Goal: Information Seeking & Learning: Learn about a topic

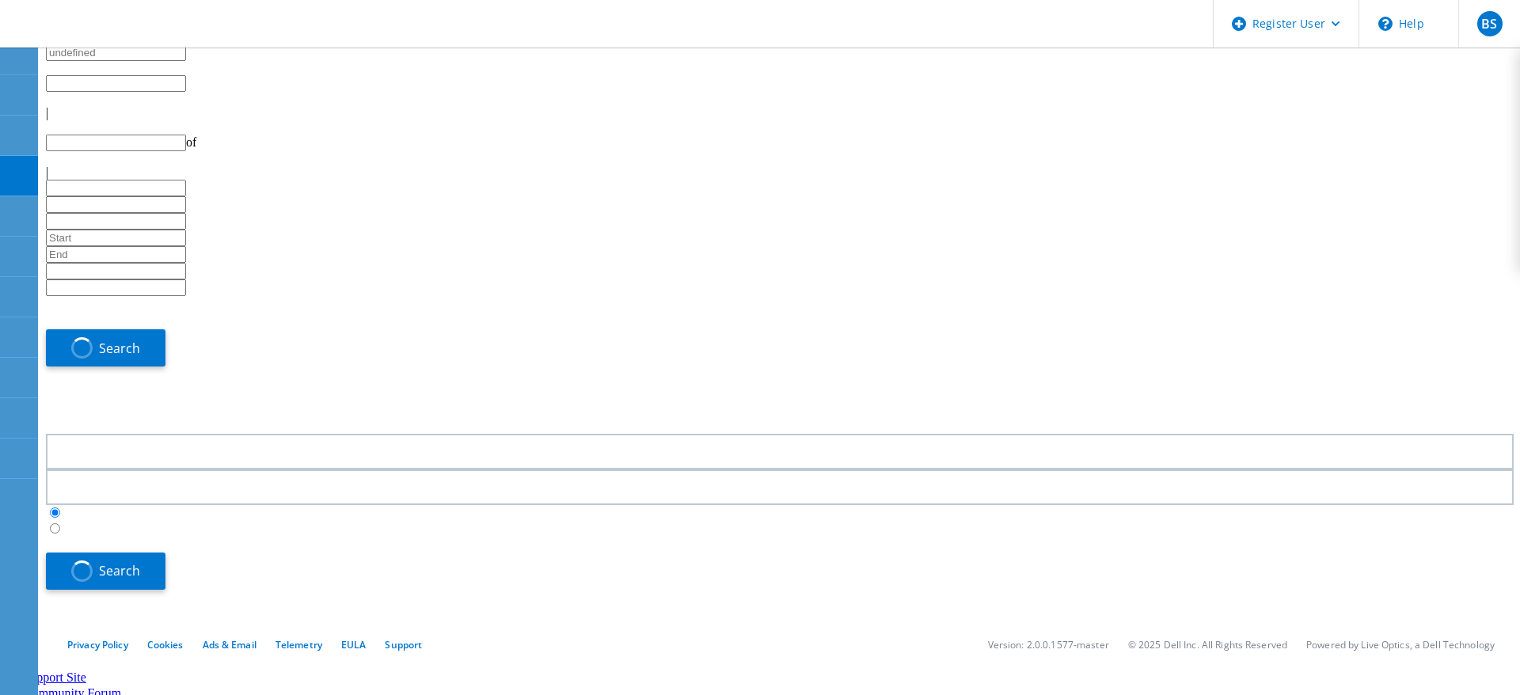
type input "4"
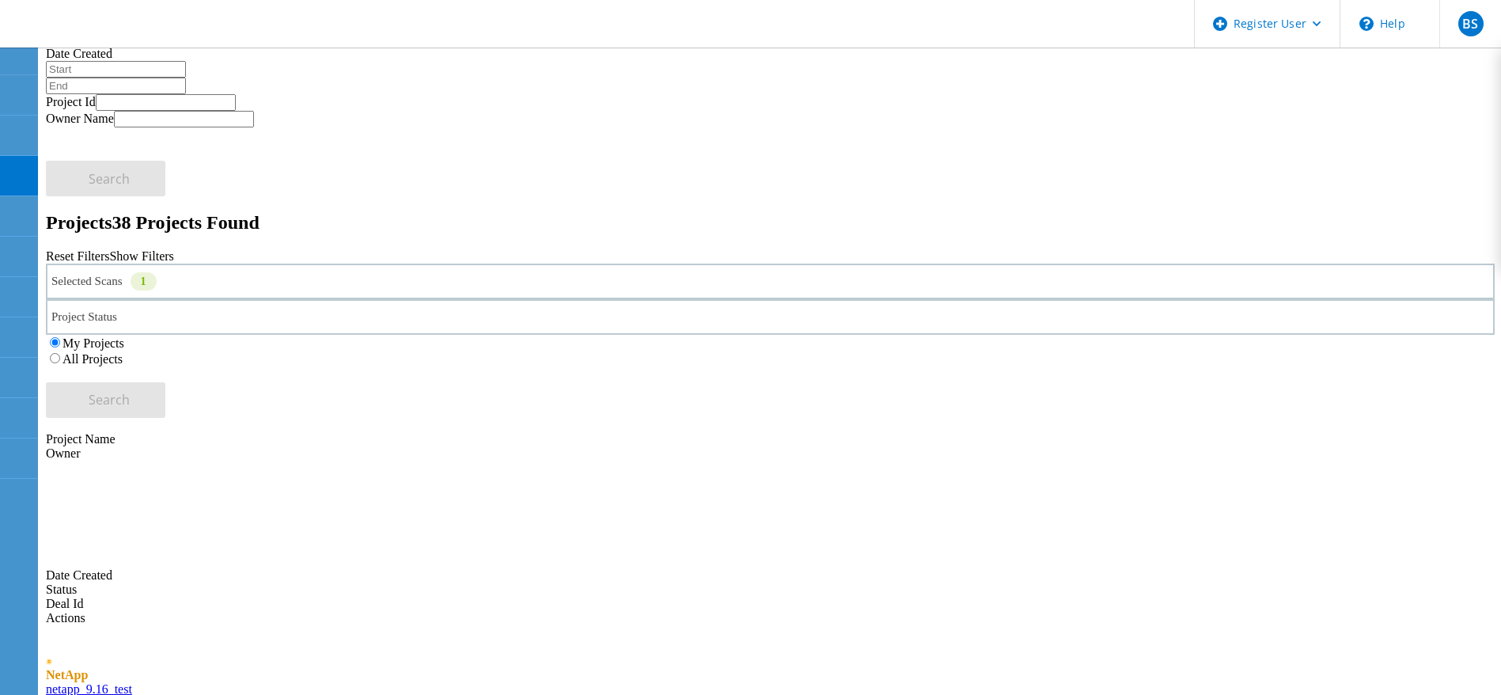
scroll to position [194, 0]
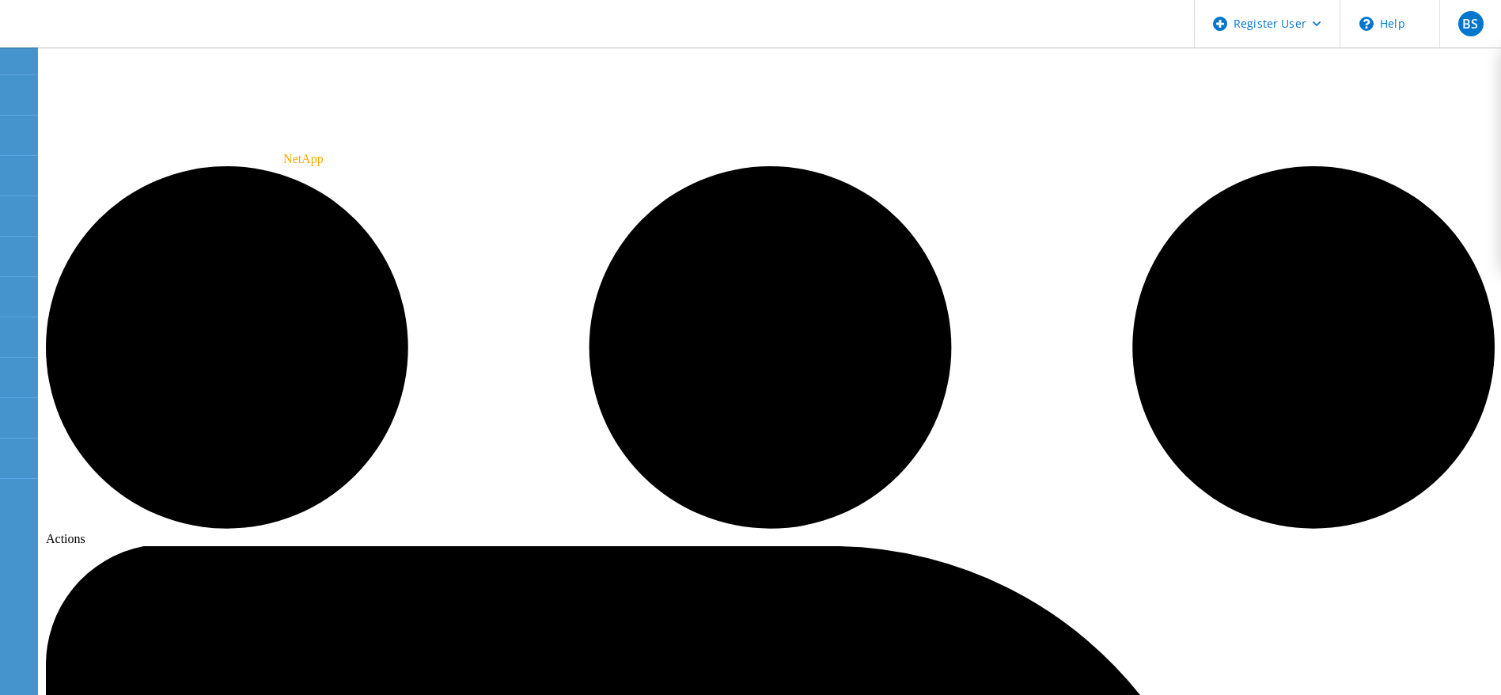
drag, startPoint x: 237, startPoint y: 84, endPoint x: 241, endPoint y: 106, distance: 22.4
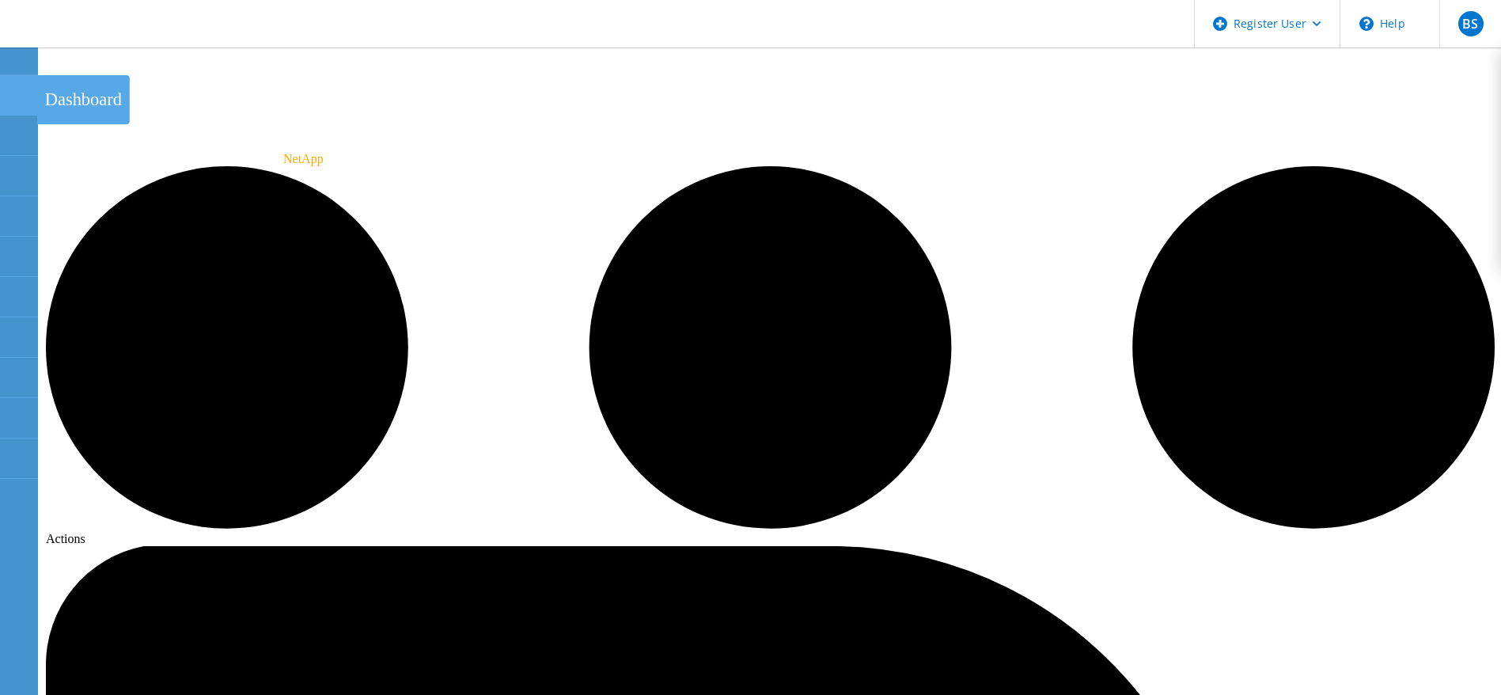
click at [11, 101] on div at bounding box center [18, 97] width 19 height 17
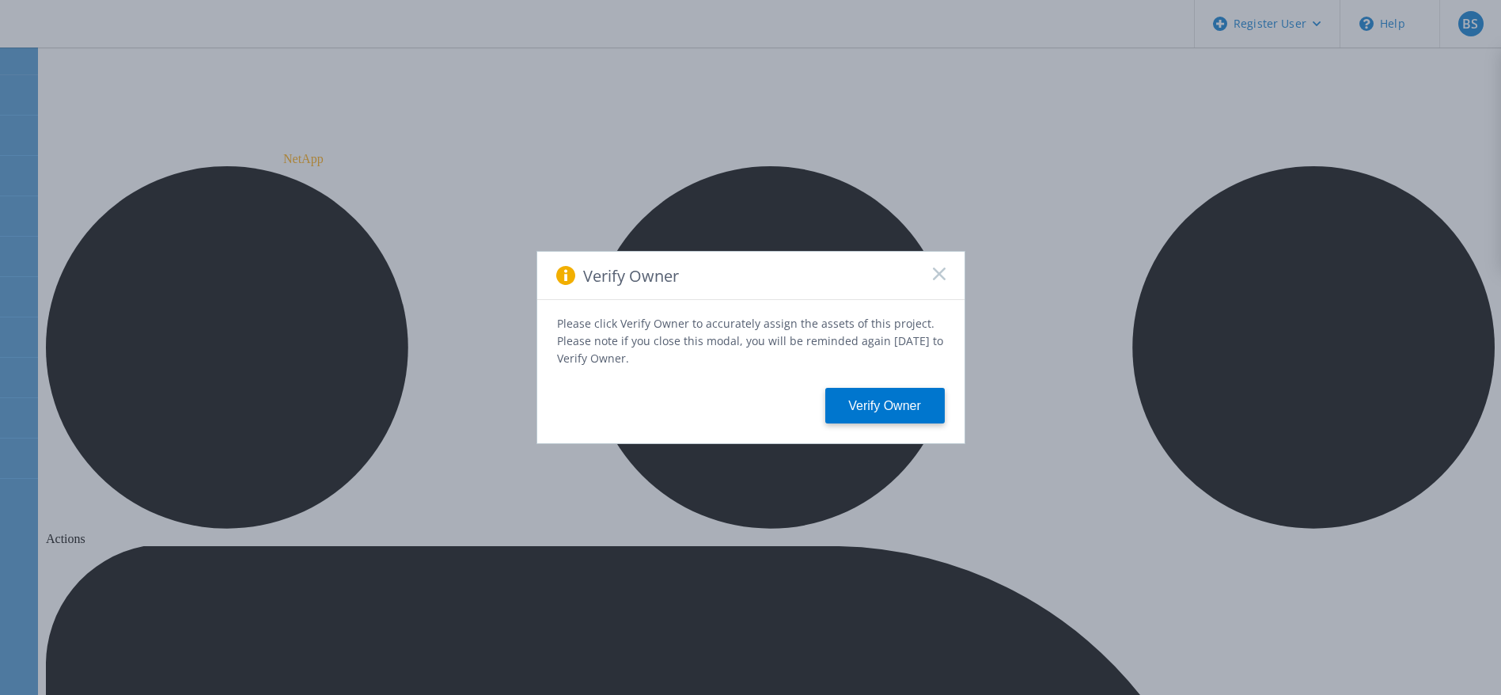
click at [943, 280] on rect at bounding box center [938, 273] width 13 height 13
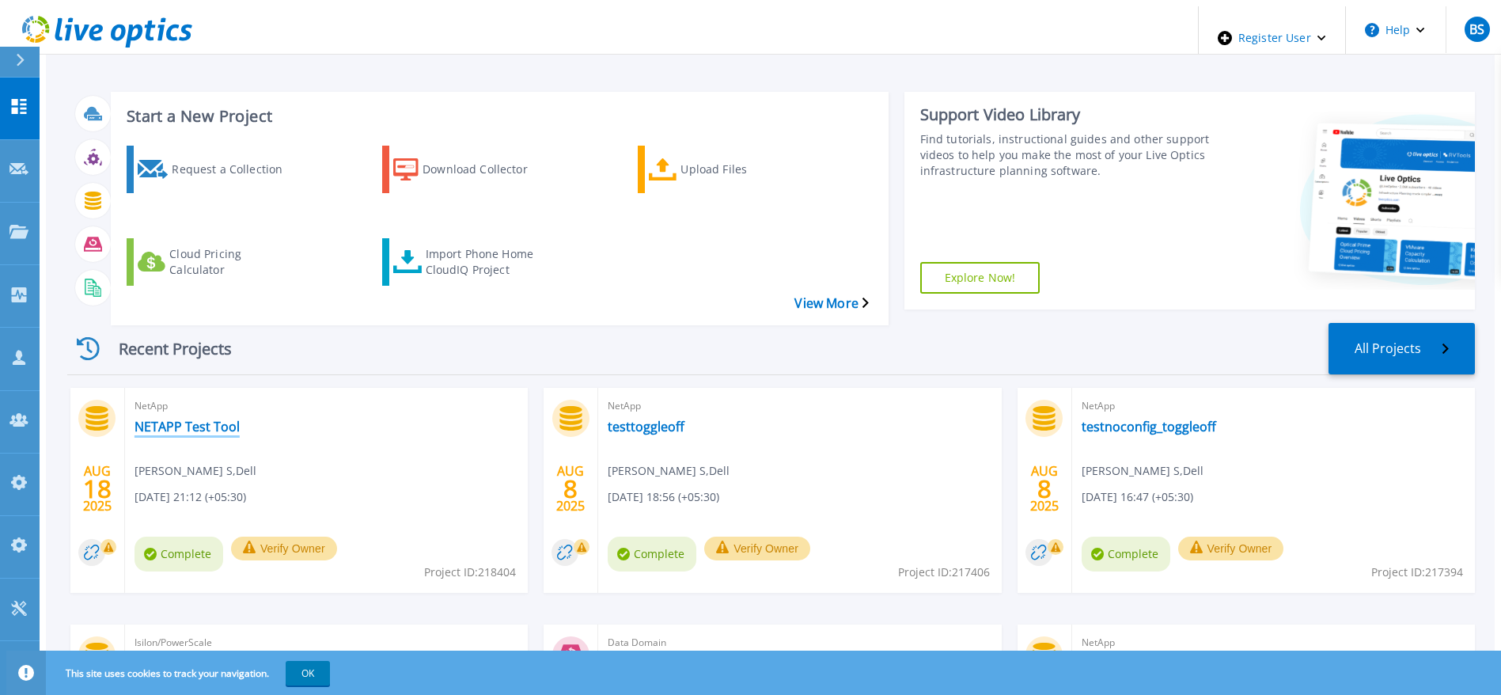
click at [152, 419] on link "NETAPP Test Tool" at bounding box center [187, 427] width 105 height 16
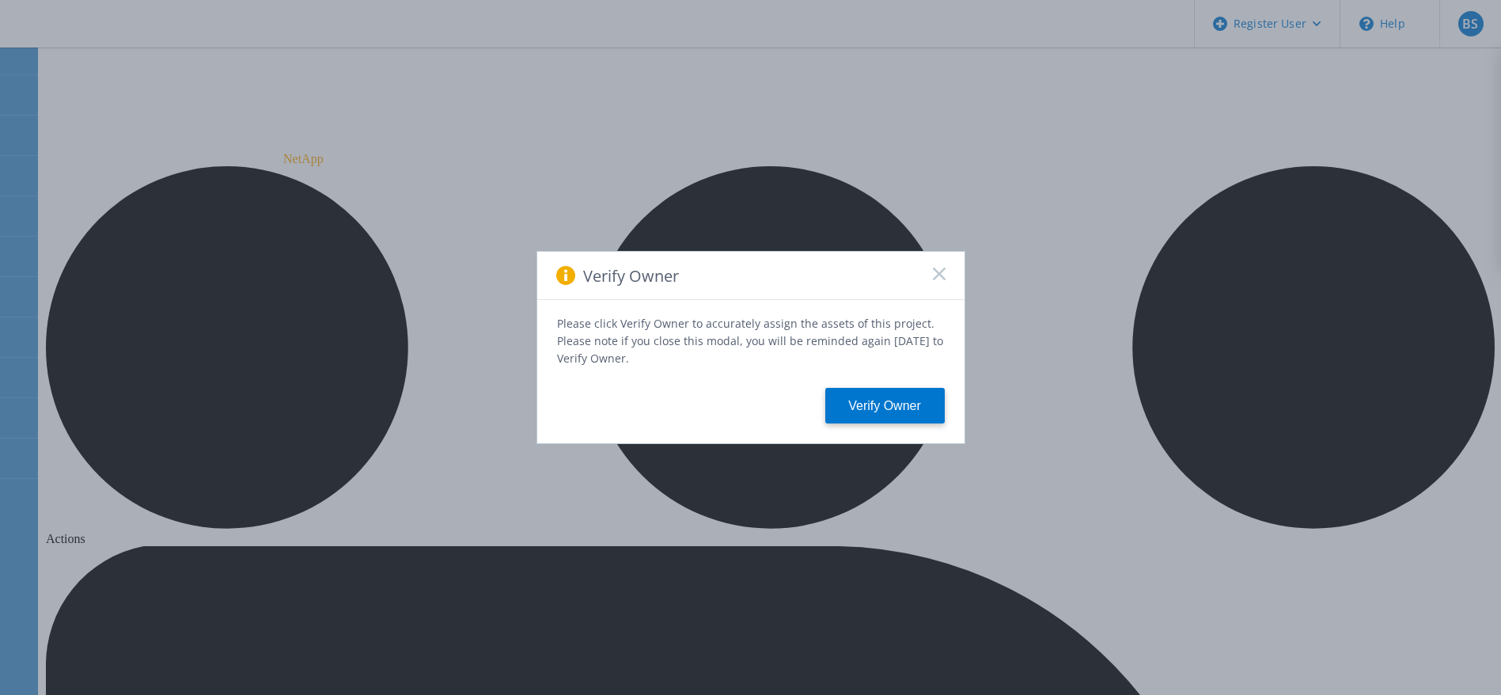
click at [939, 273] on icon at bounding box center [939, 274] width 13 height 13
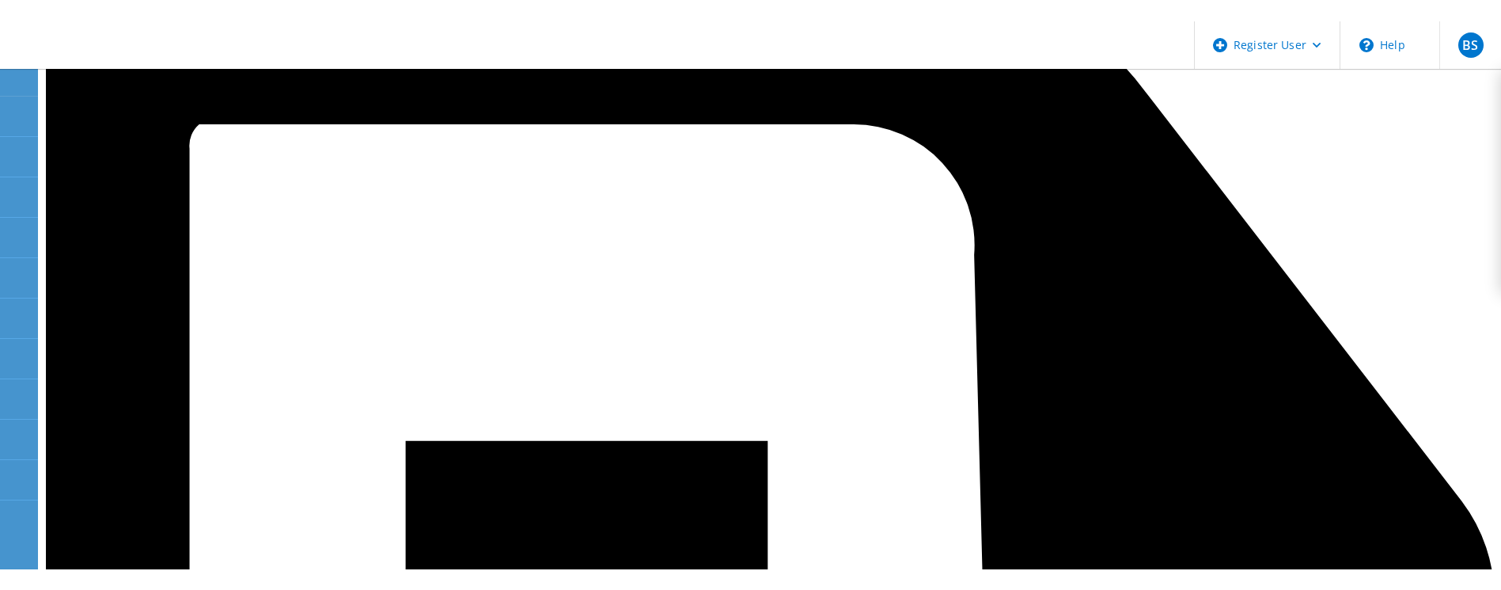
scroll to position [571, 0]
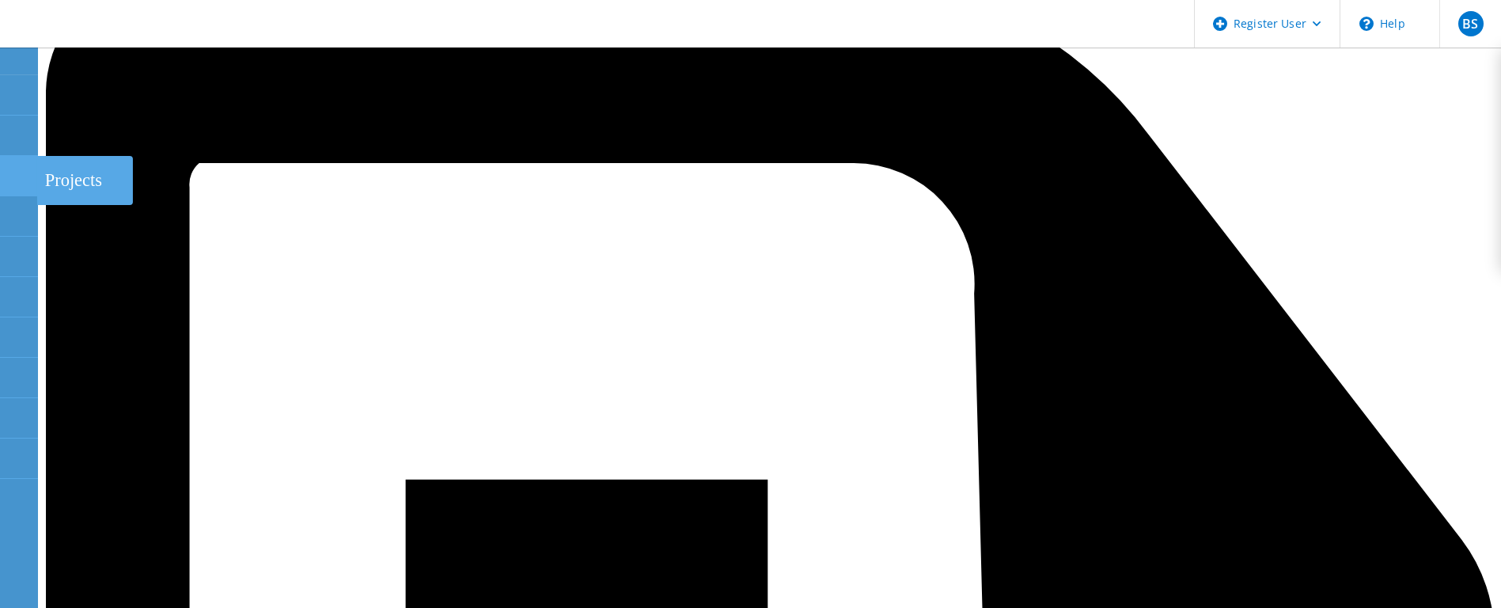
click at [9, 169] on use at bounding box center [9, 169] width 0 height 0
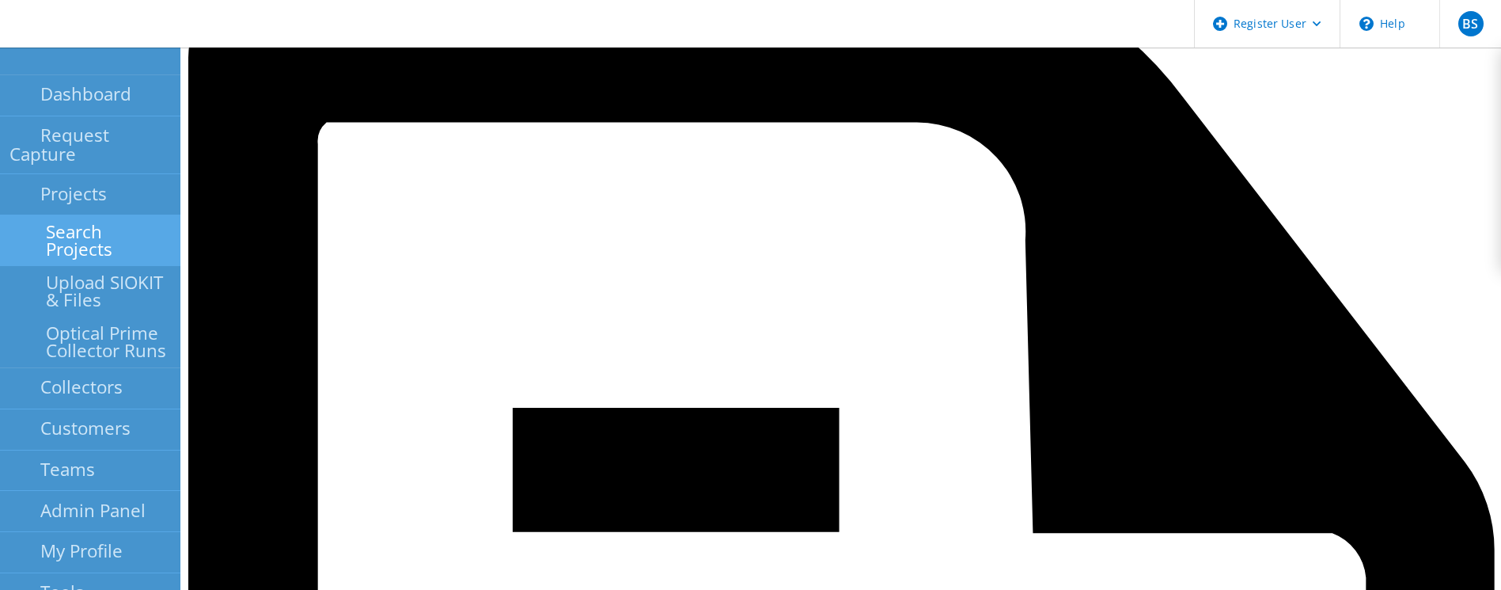
click at [41, 222] on link "Search Projects" at bounding box center [90, 240] width 180 height 51
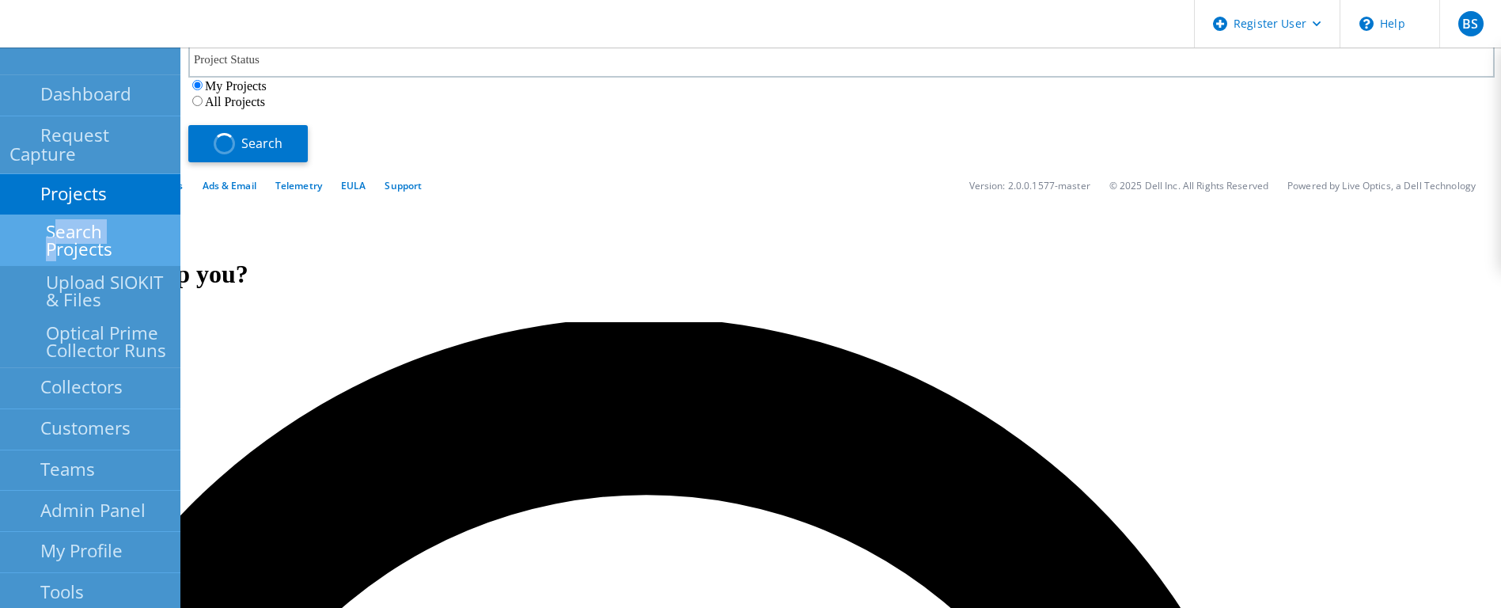
type input "4"
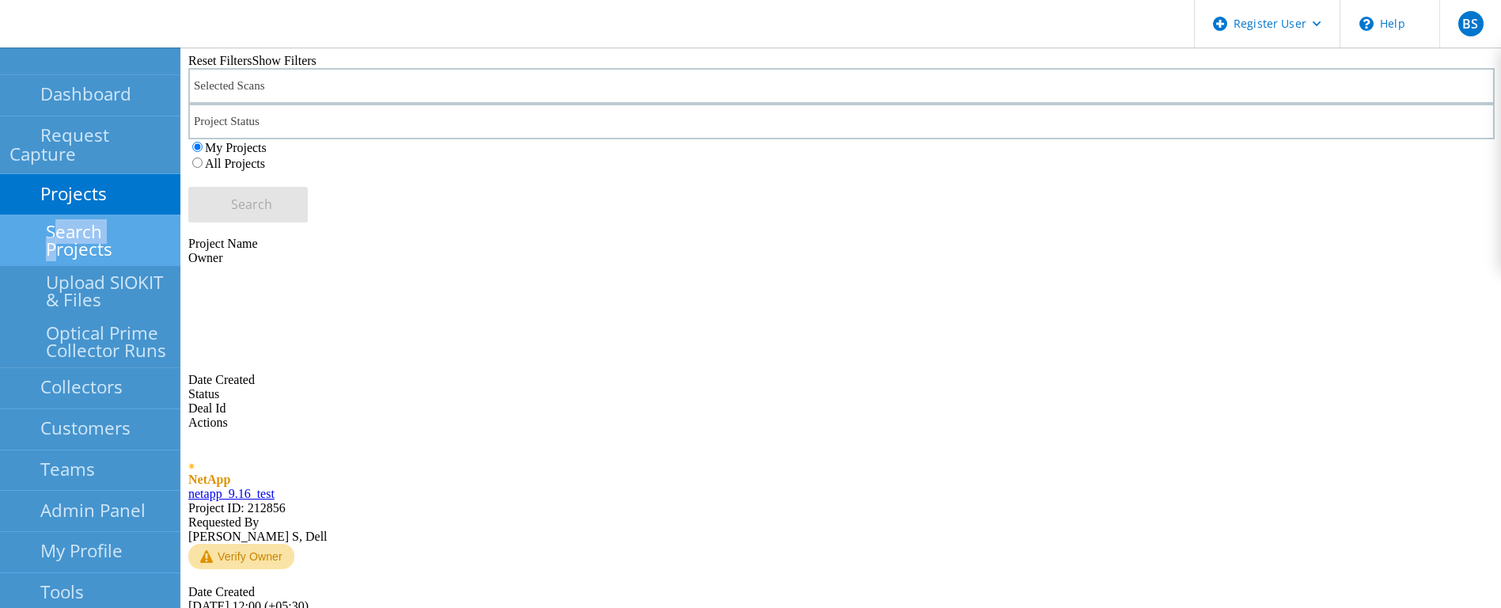
scroll to position [462, 0]
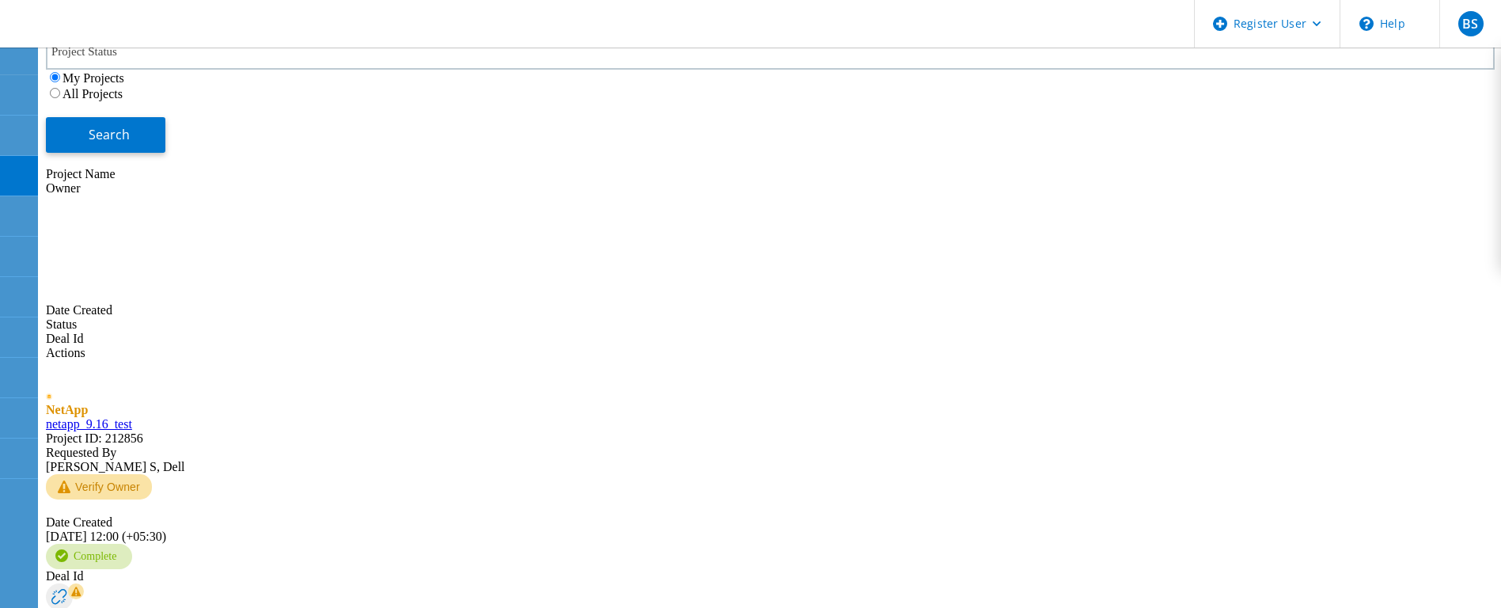
type input "menna"
type input "1"
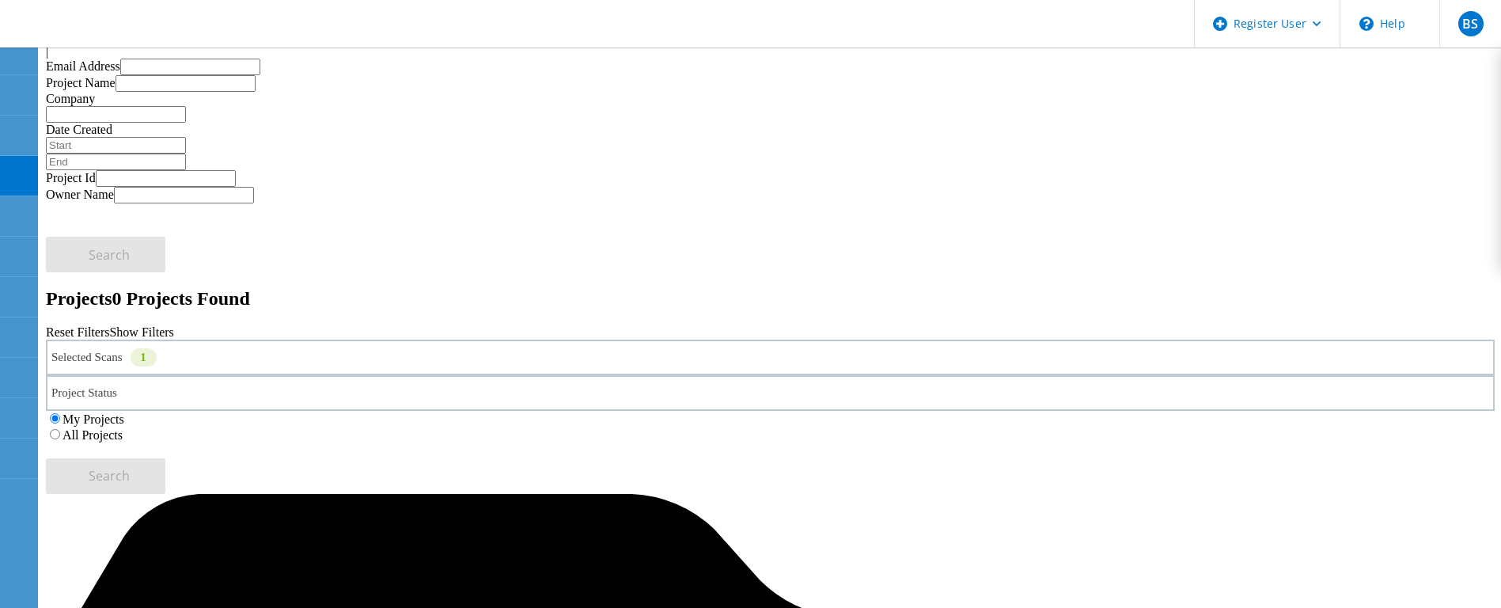
scroll to position [0, 0]
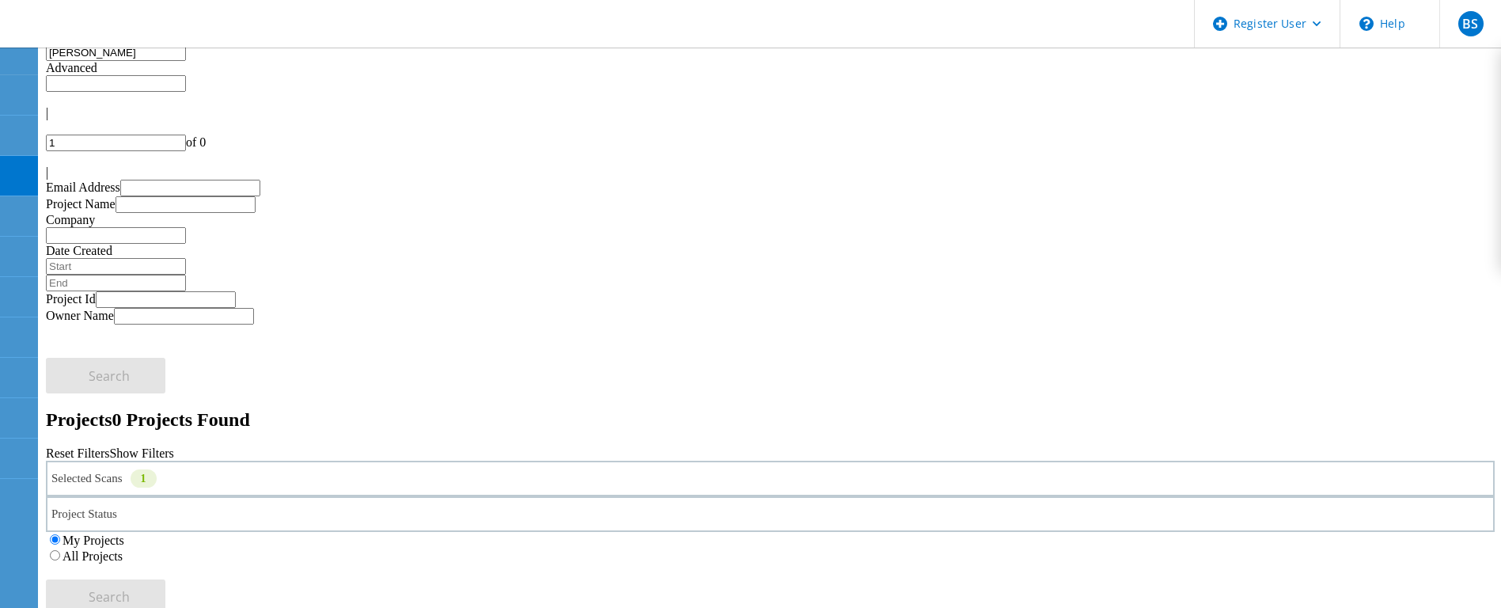
click at [400, 461] on div "Selected Scans 1" at bounding box center [770, 479] width 1449 height 36
click at [123, 549] on label "All Projects" at bounding box center [93, 555] width 60 height 13
click at [60, 550] on input "All Projects" at bounding box center [55, 555] width 10 height 10
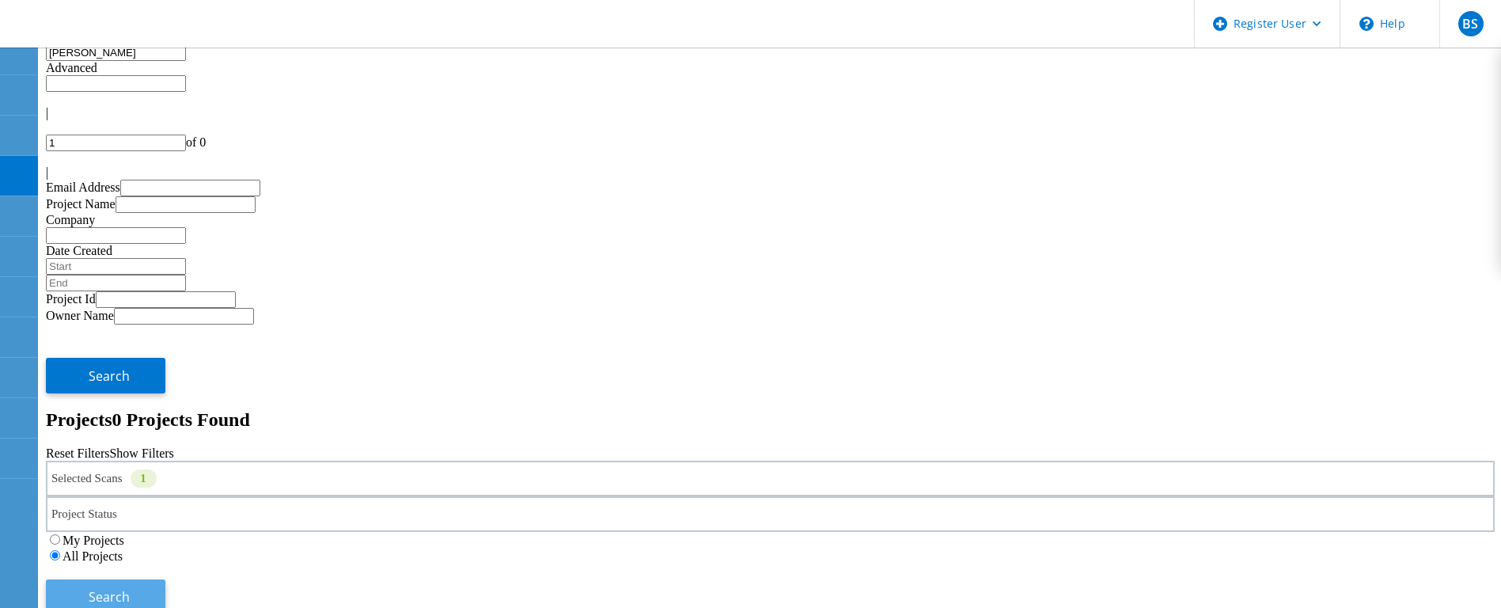
click at [130, 588] on span "Search" at bounding box center [109, 596] width 41 height 17
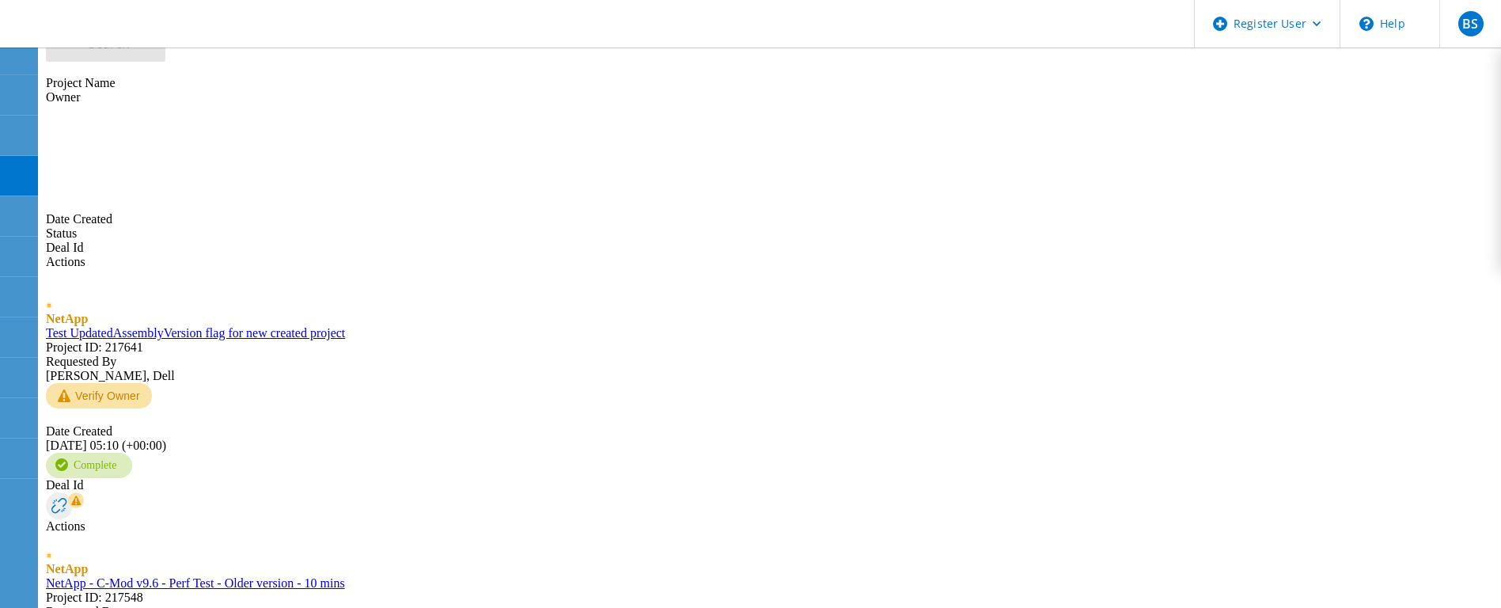
scroll to position [582, 0]
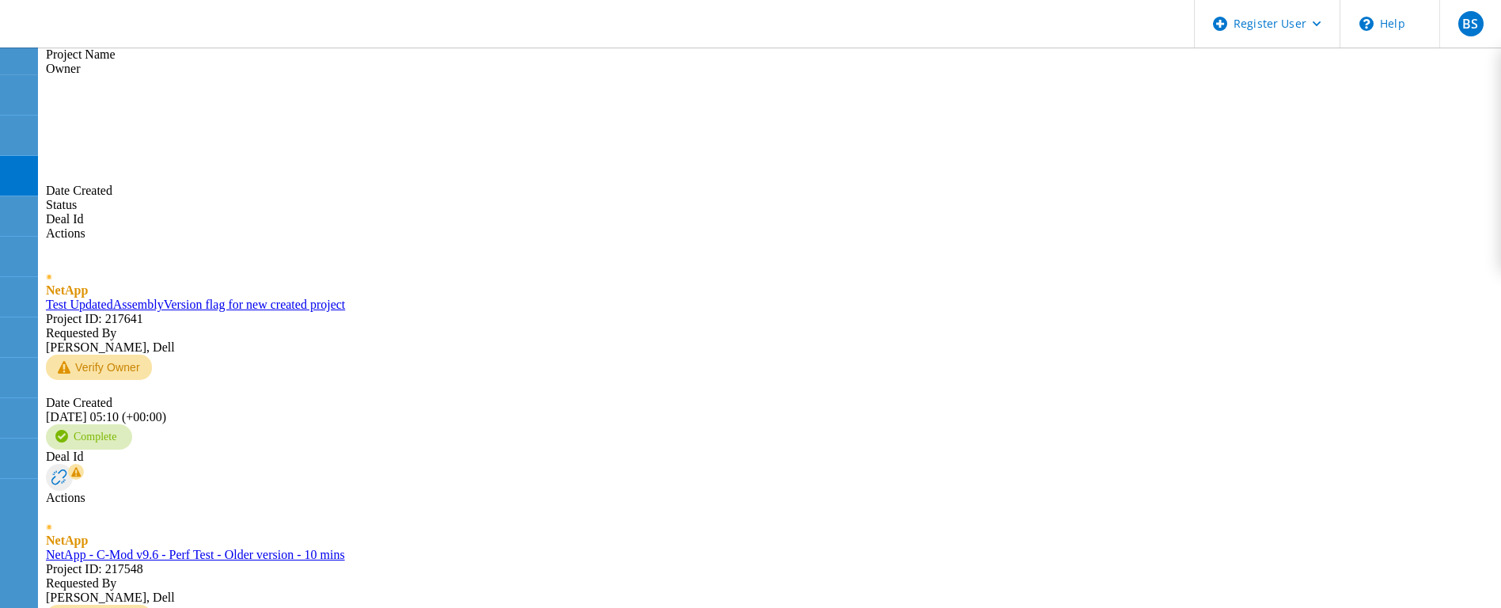
type input "4"
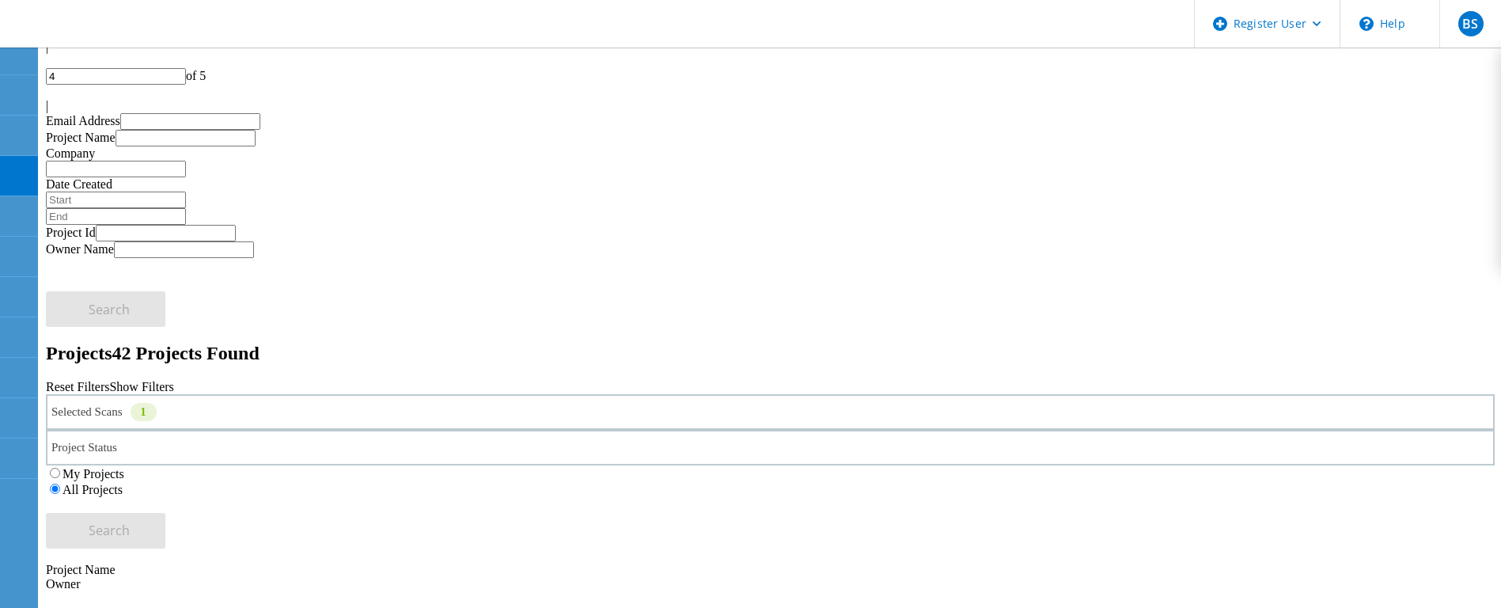
scroll to position [0, 0]
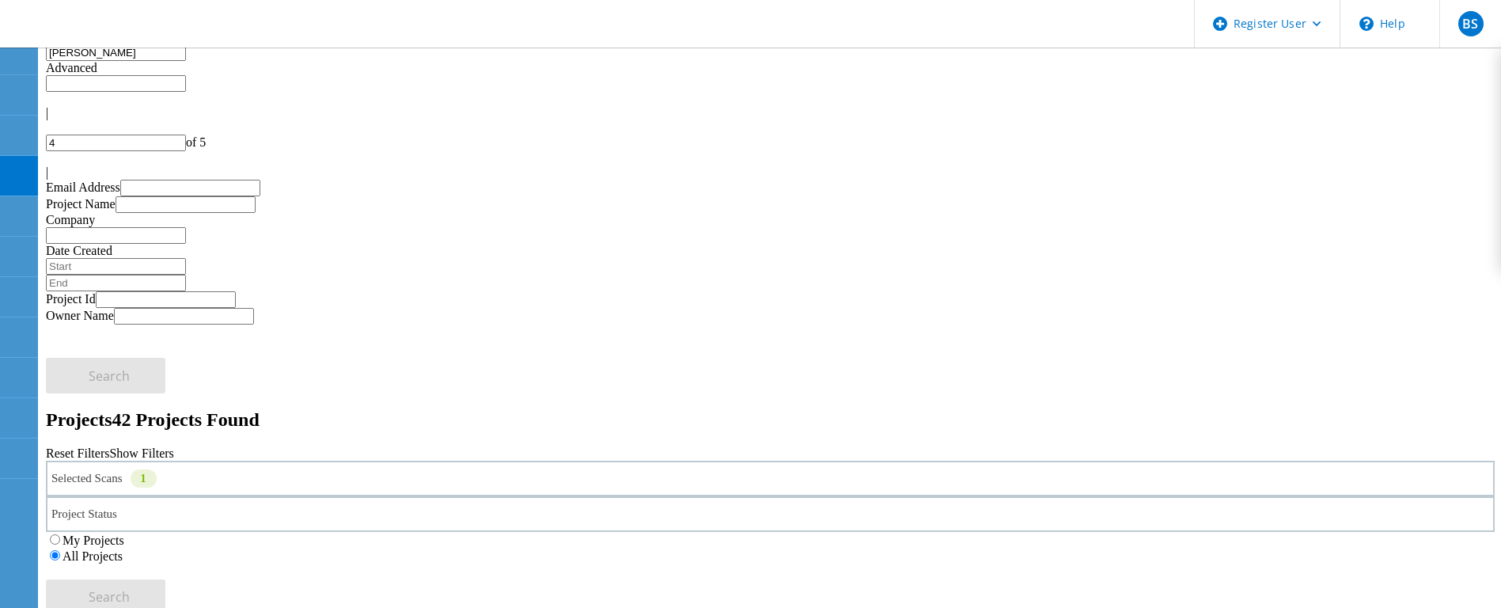
drag, startPoint x: 250, startPoint y: 270, endPoint x: 808, endPoint y: 173, distance: 566.4
click at [808, 461] on div "Selected Scans 1 Project Status In Progress Complete Published Anonymous Archiv…" at bounding box center [770, 538] width 1449 height 154
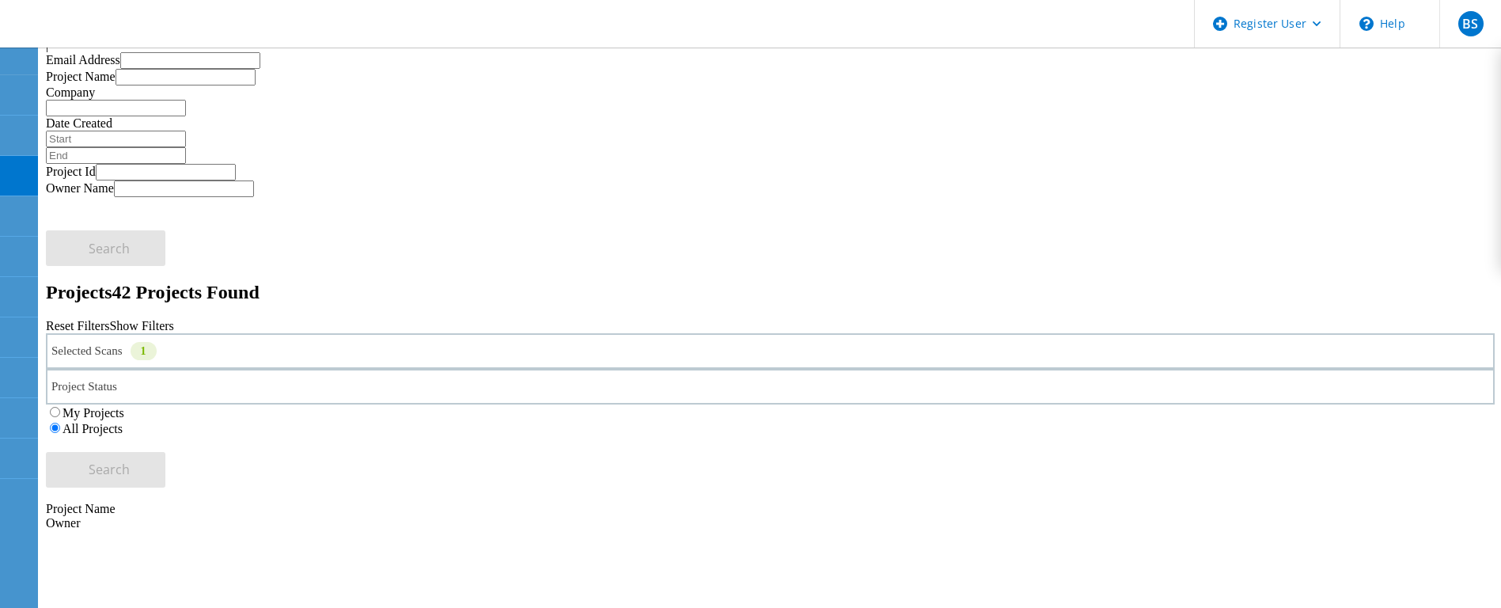
scroll to position [56, 0]
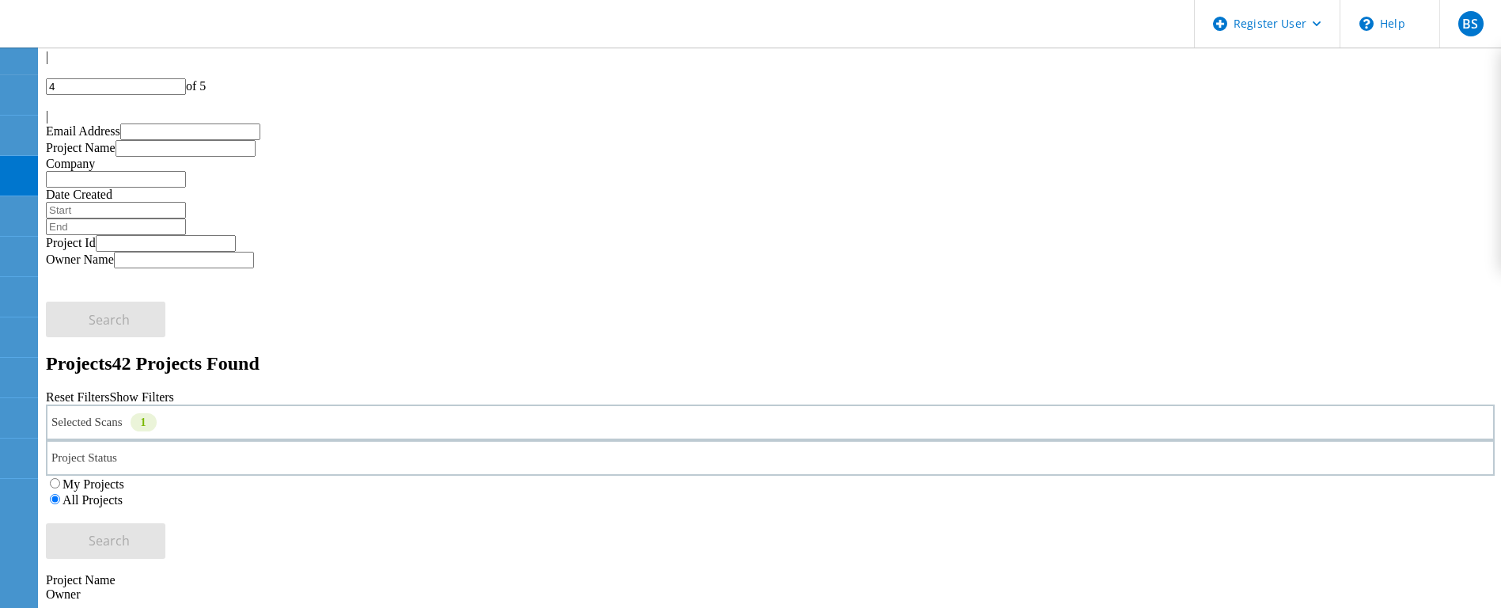
click at [186, 81] on input "4" at bounding box center [116, 86] width 140 height 17
type input "3"
type input "2"
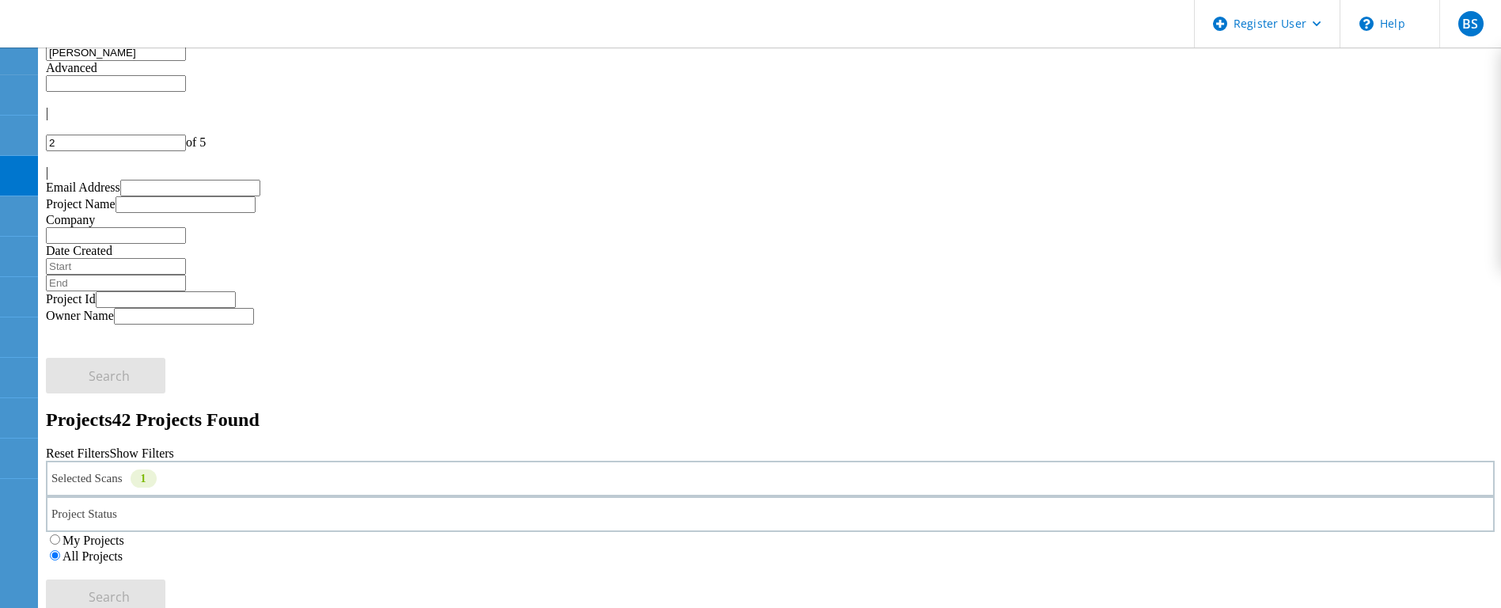
click at [186, 135] on input "2" at bounding box center [116, 143] width 140 height 17
type input "1"
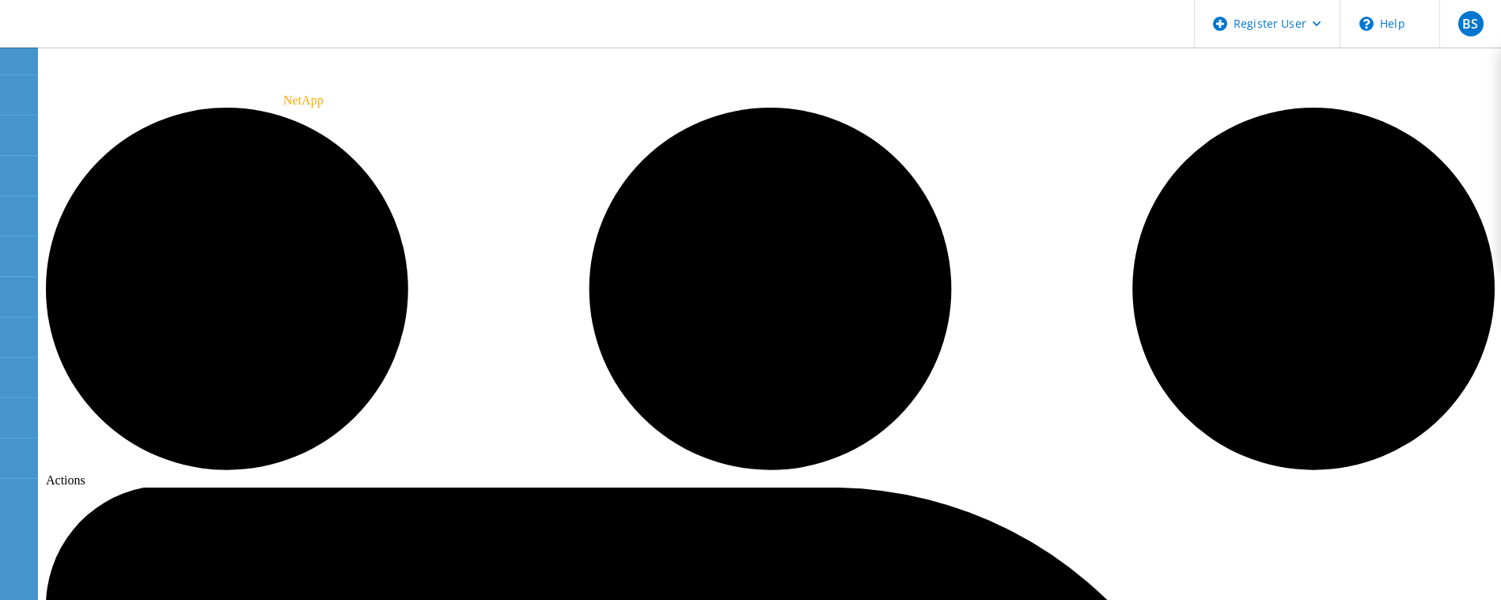
scroll to position [57, 0]
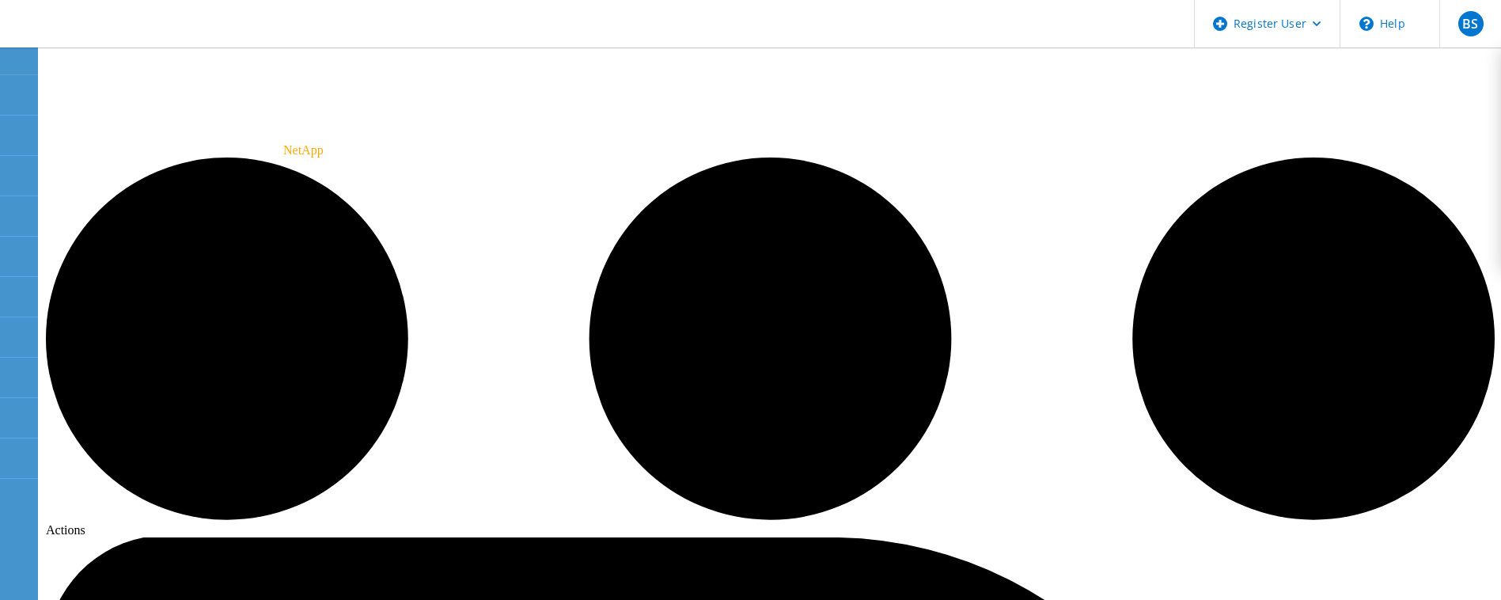
scroll to position [6, 0]
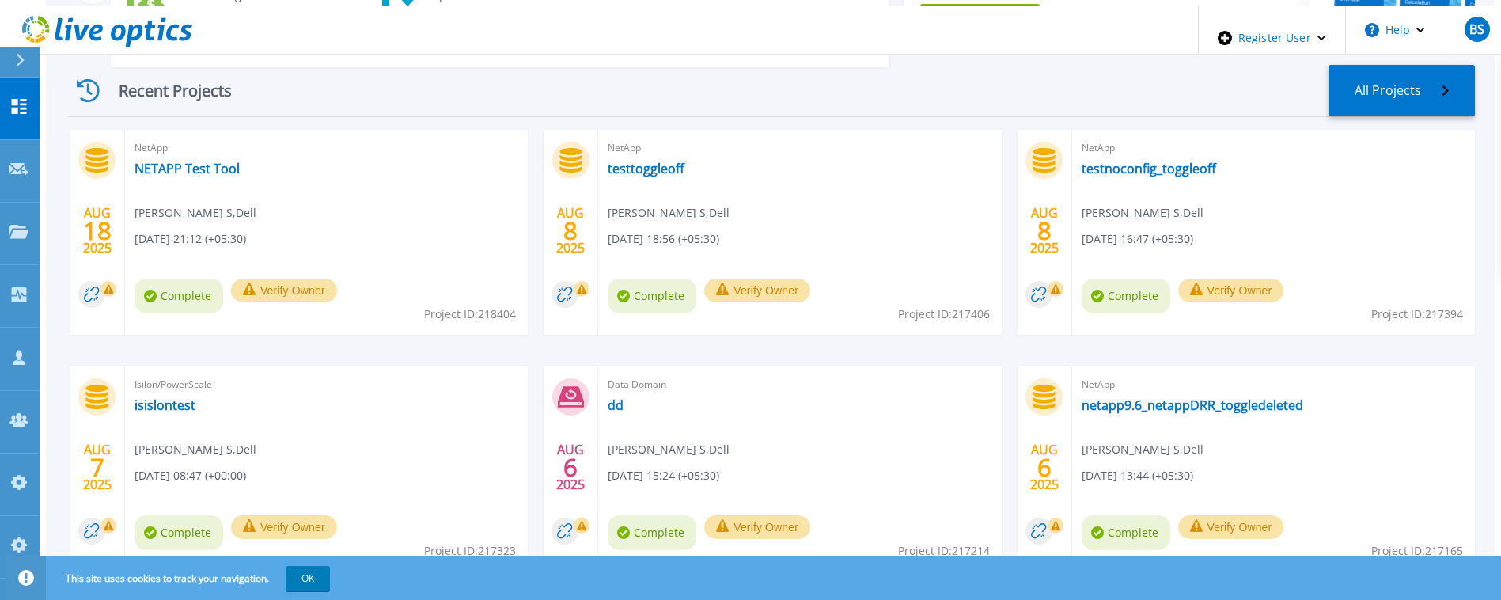
scroll to position [260, 0]
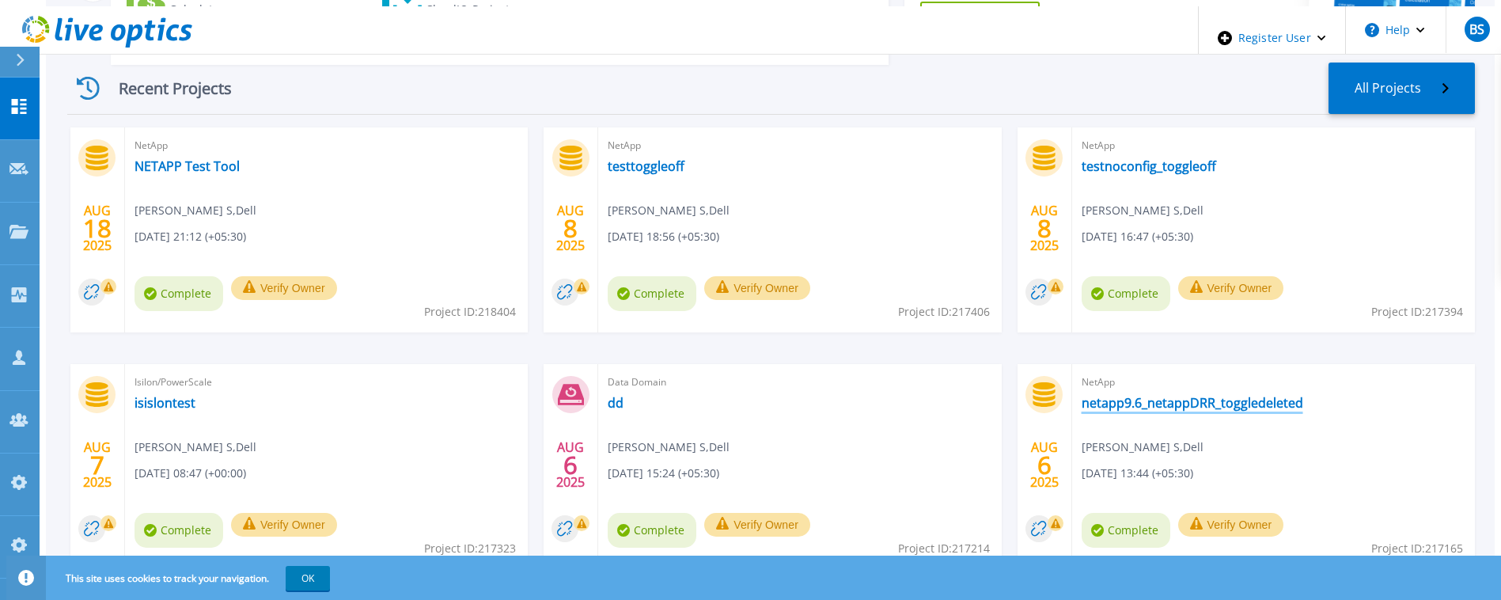
click at [1211, 395] on link "netapp9.6_netappDRR_toggledeleted" at bounding box center [1193, 403] width 222 height 16
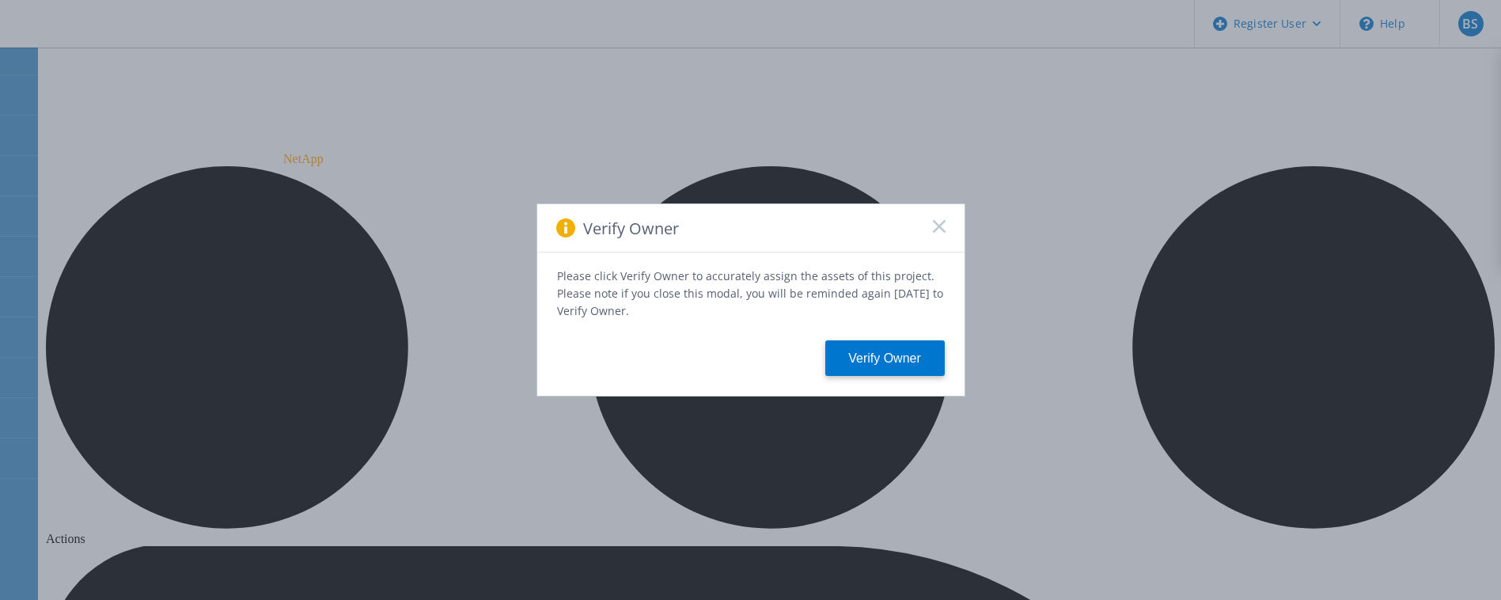
click at [936, 233] on icon at bounding box center [939, 226] width 13 height 13
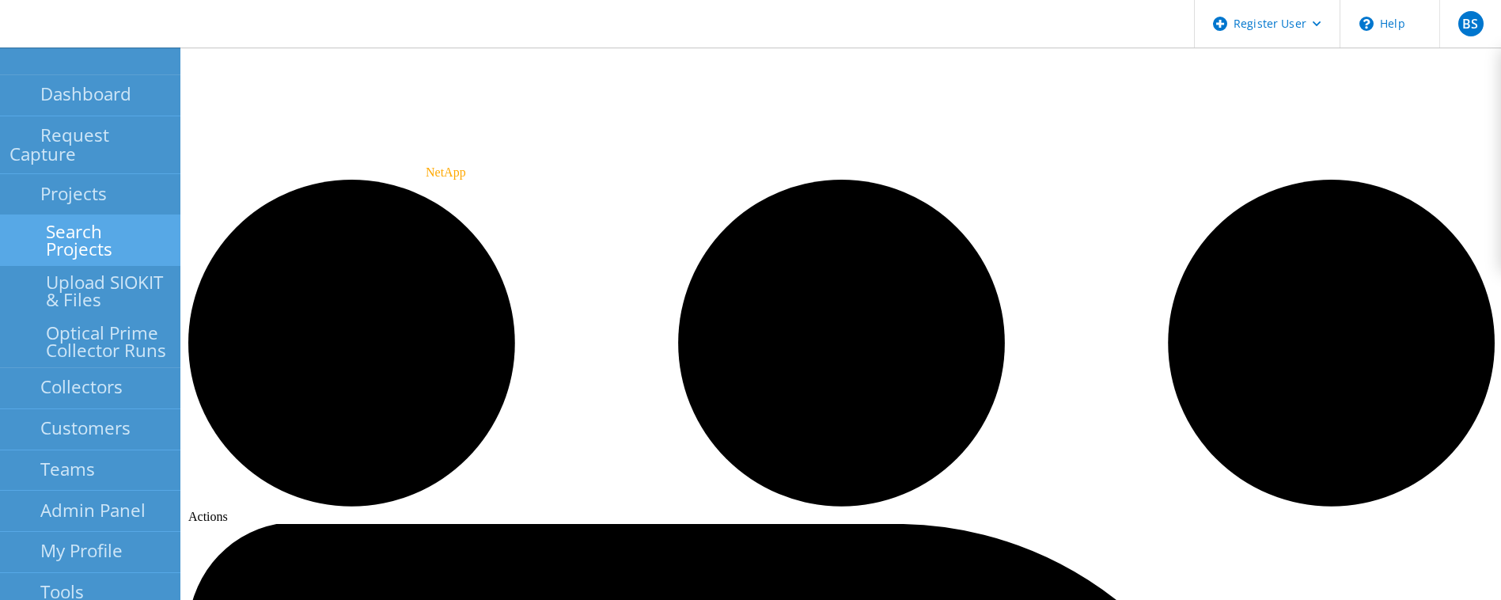
click at [43, 220] on link "Search Projects" at bounding box center [90, 240] width 180 height 51
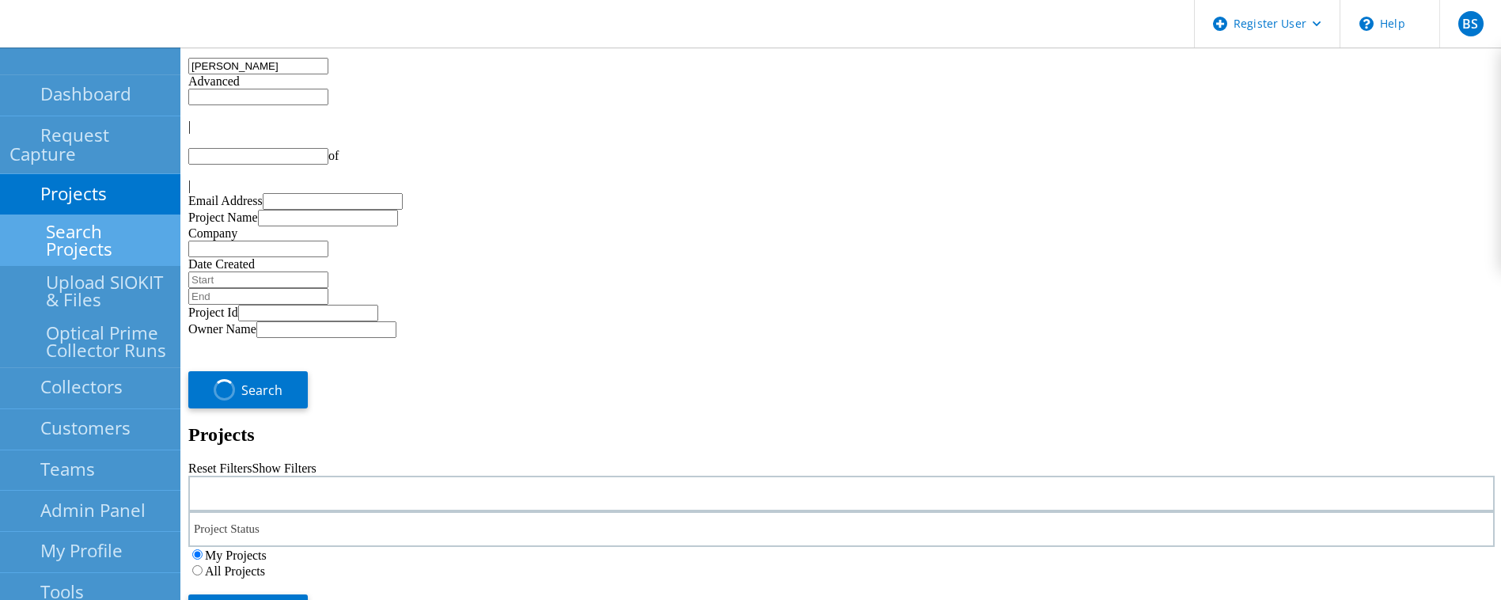
type input "1"
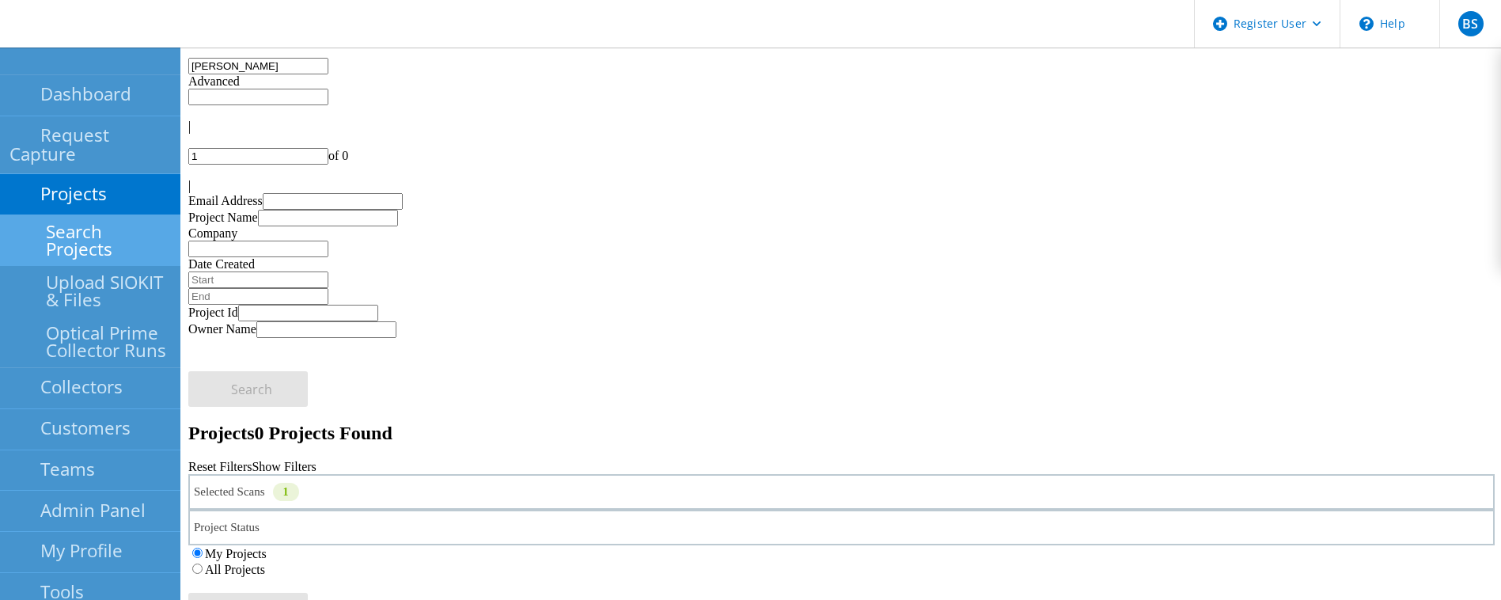
click at [328, 74] on input "menna" at bounding box center [258, 66] width 140 height 17
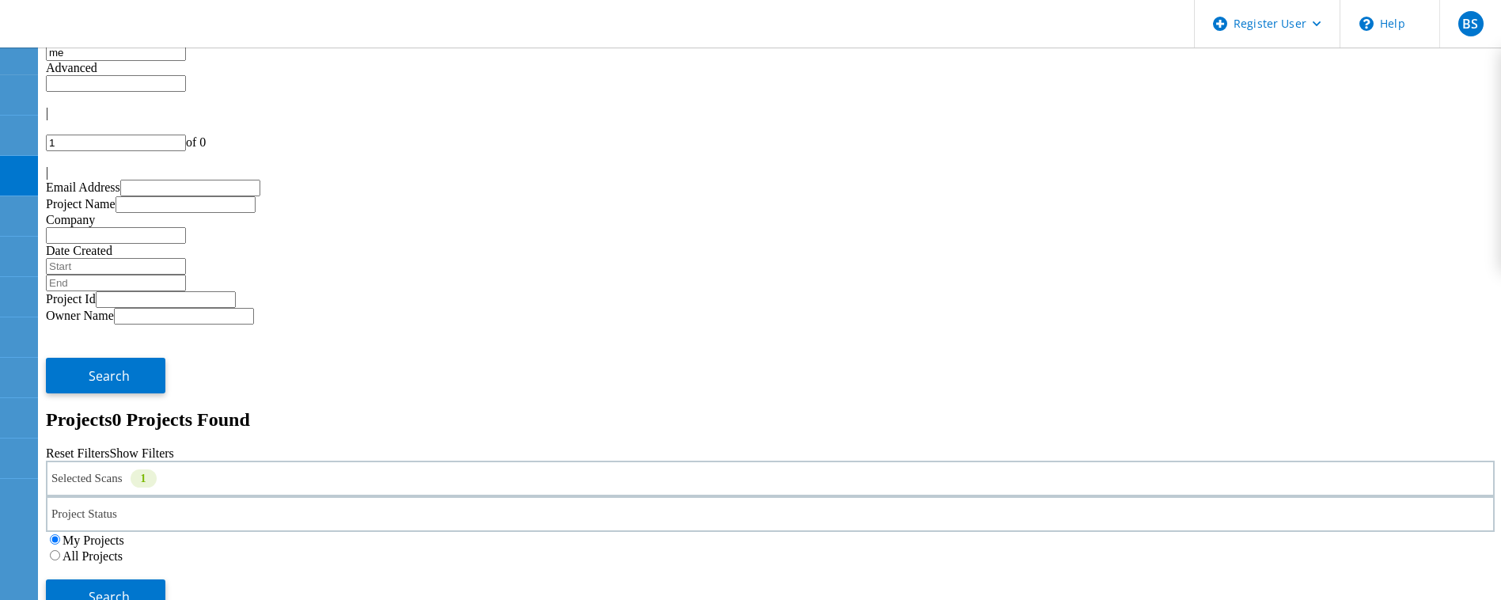
type input "m"
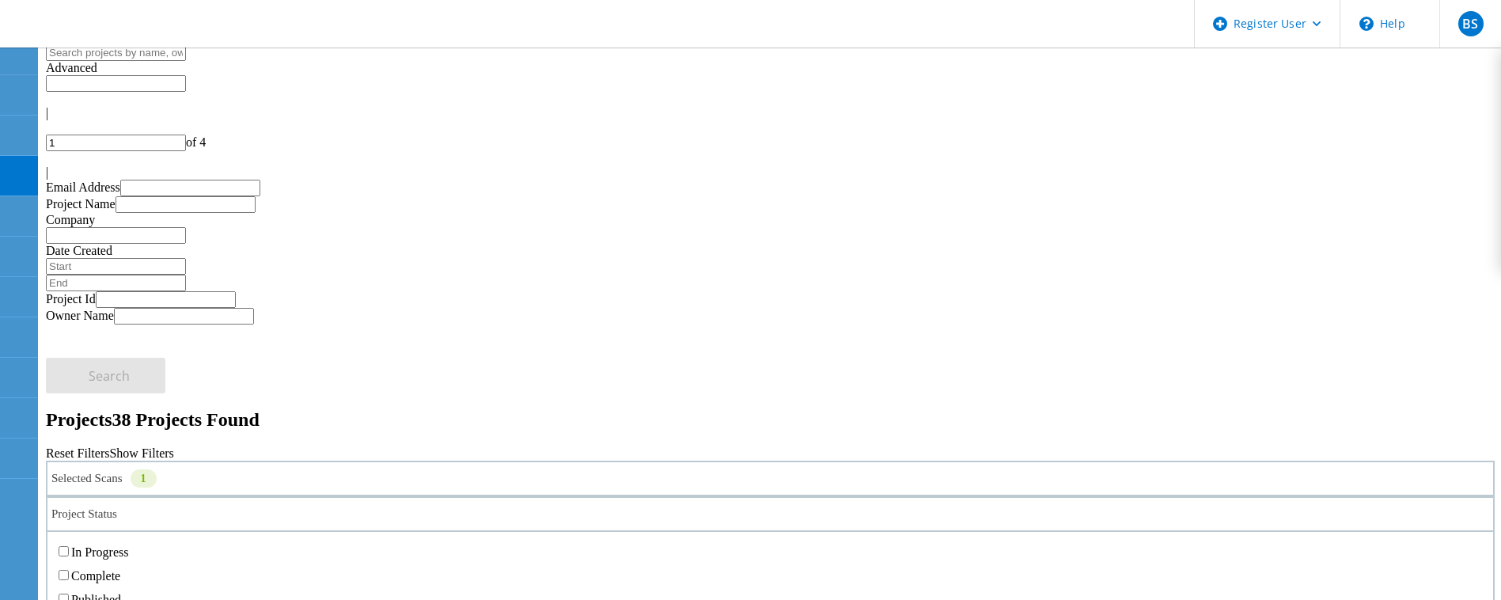
click at [795, 496] on div "Project Status" at bounding box center [770, 514] width 1449 height 36
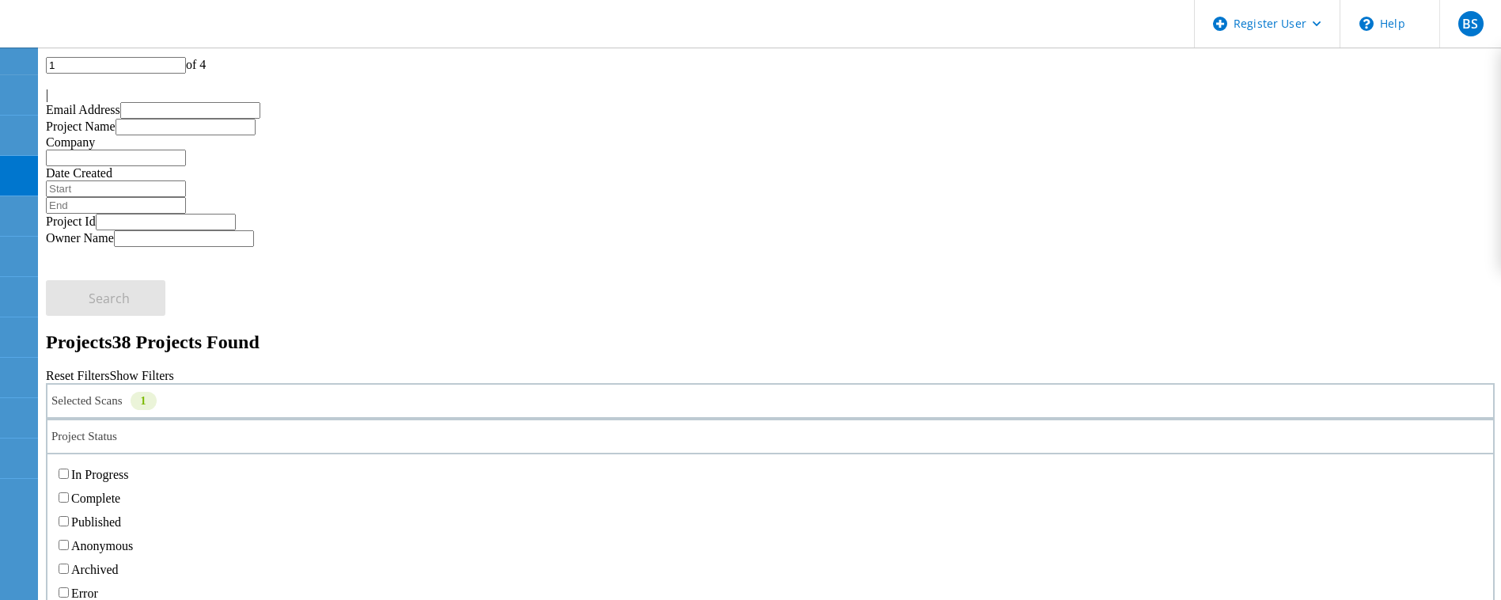
scroll to position [85, 0]
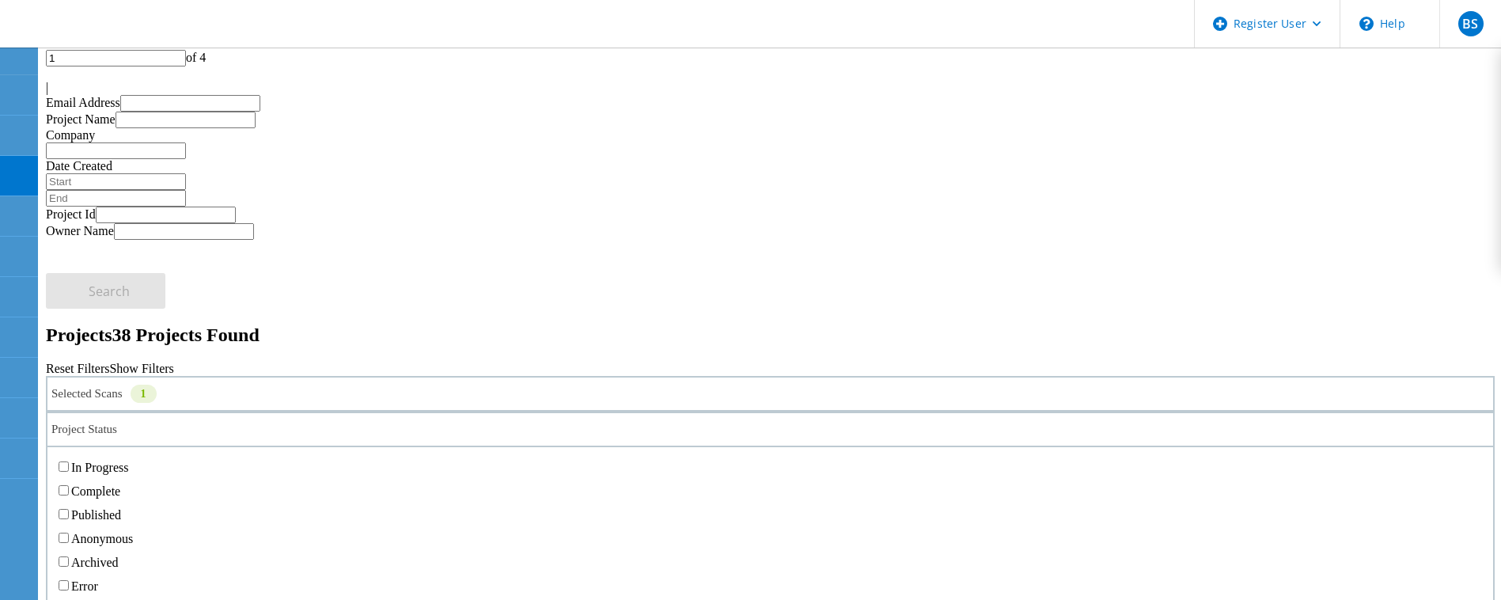
click at [98, 579] on label "Error" at bounding box center [84, 585] width 27 height 13
click at [69, 580] on input "Error" at bounding box center [64, 585] width 10 height 10
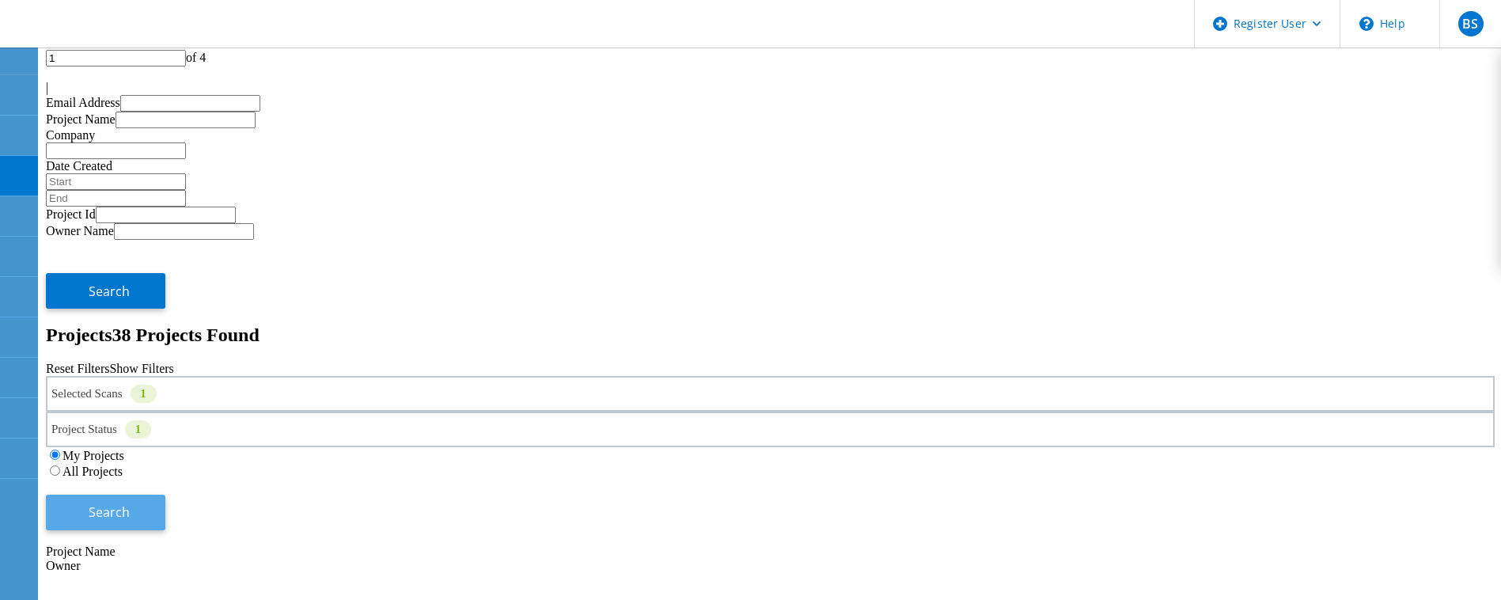
click at [165, 495] on button "Search" at bounding box center [106, 513] width 120 height 36
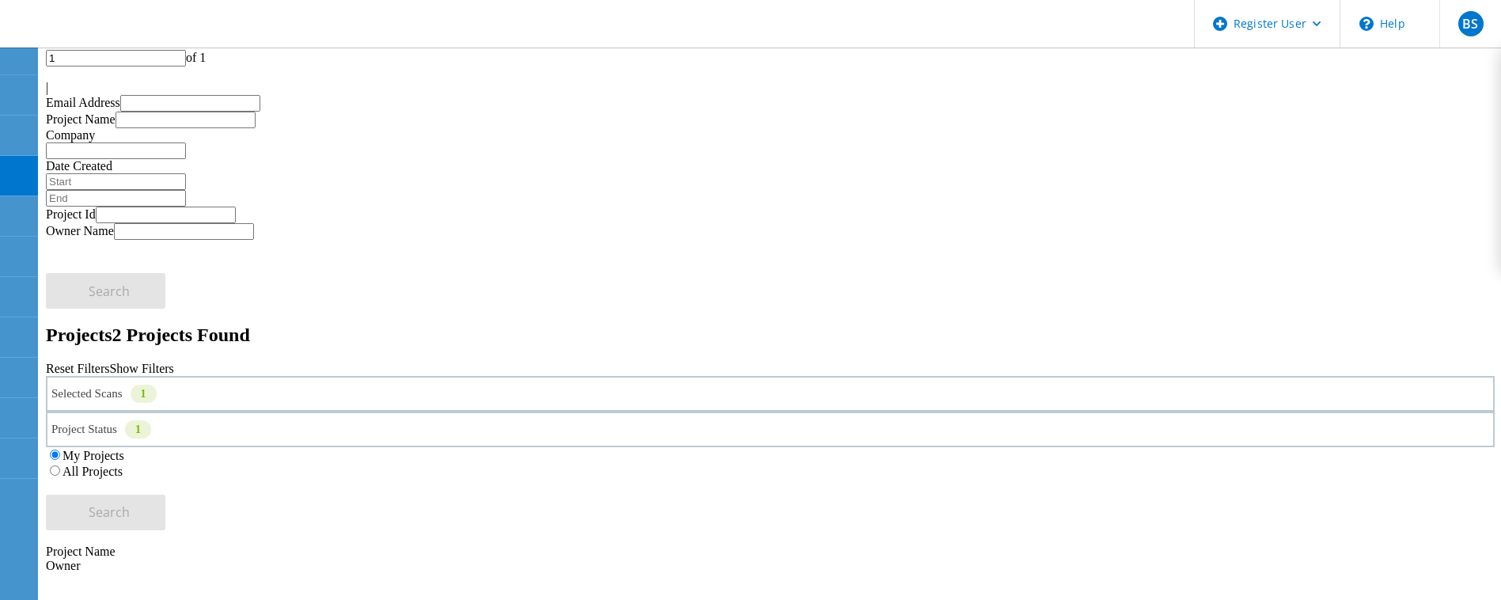
click at [123, 465] on label "All Projects" at bounding box center [93, 471] width 60 height 13
click at [60, 465] on input "All Projects" at bounding box center [55, 470] width 10 height 10
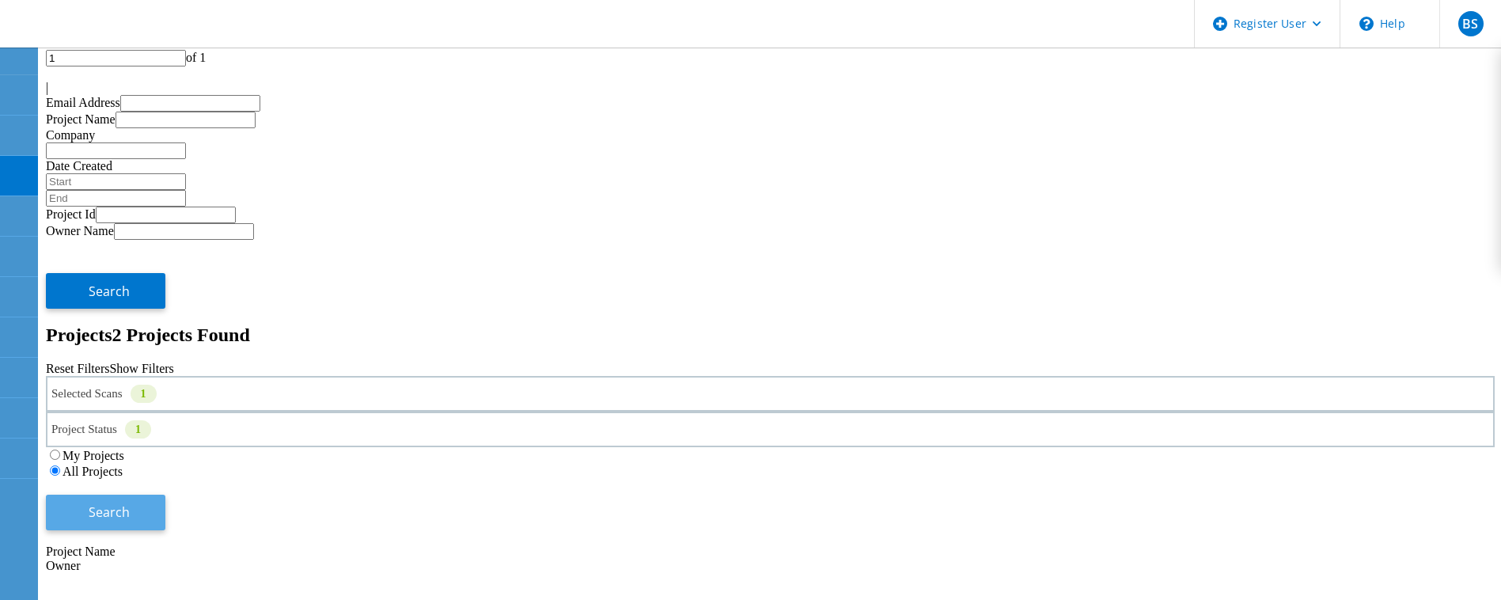
click at [165, 495] on button "Search" at bounding box center [106, 513] width 120 height 36
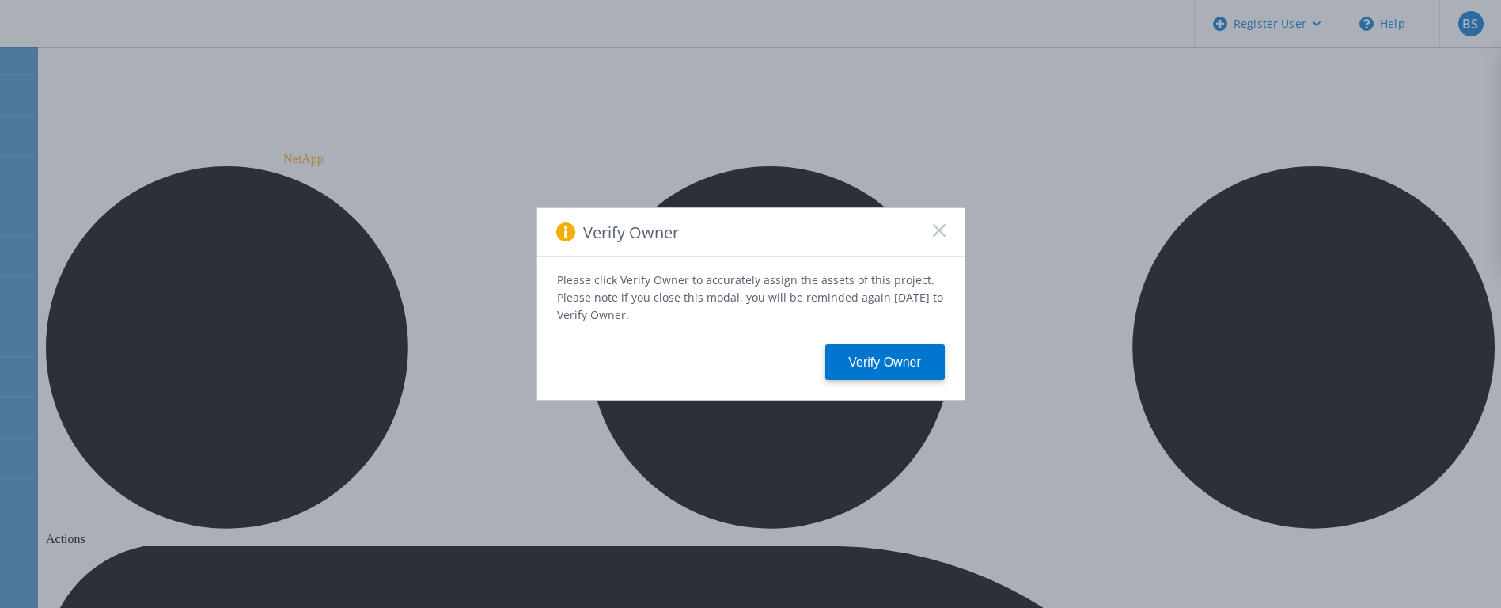
click at [954, 229] on div "Verify Owner" at bounding box center [750, 232] width 427 height 48
click at [935, 233] on icon at bounding box center [939, 230] width 13 height 13
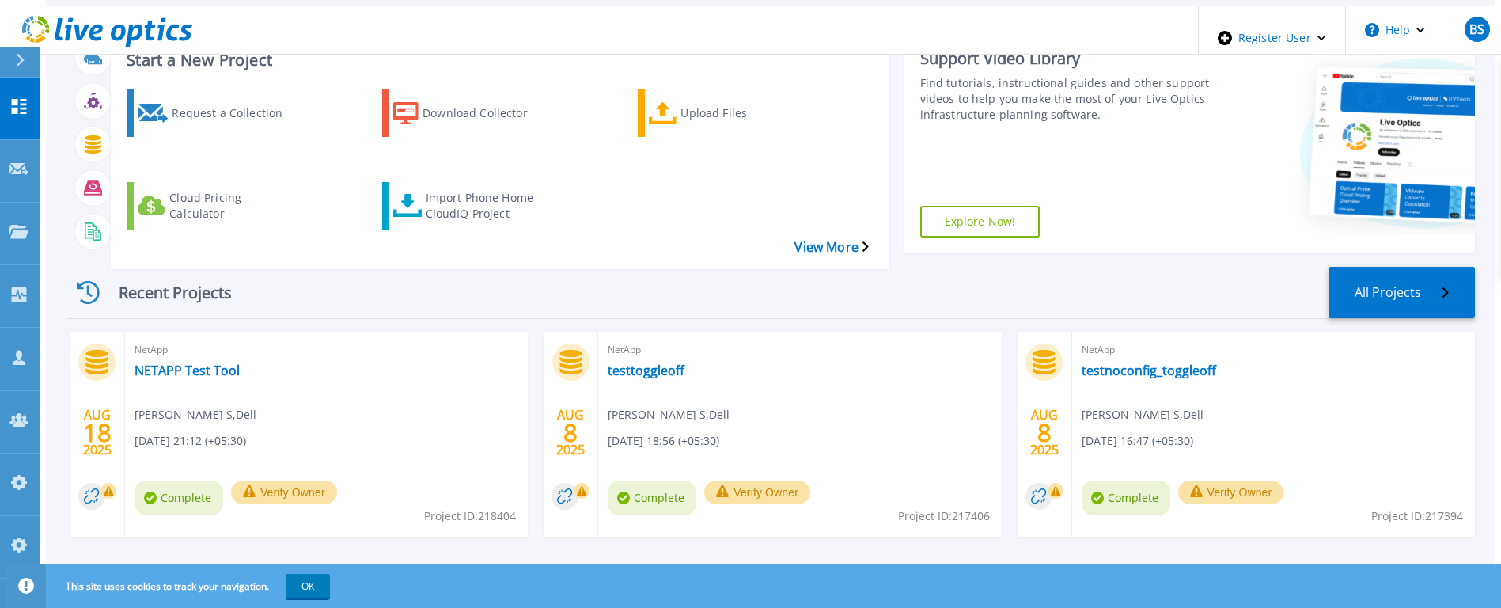
scroll to position [57, 0]
click at [188, 362] on link "NETAPP Test Tool" at bounding box center [187, 370] width 105 height 16
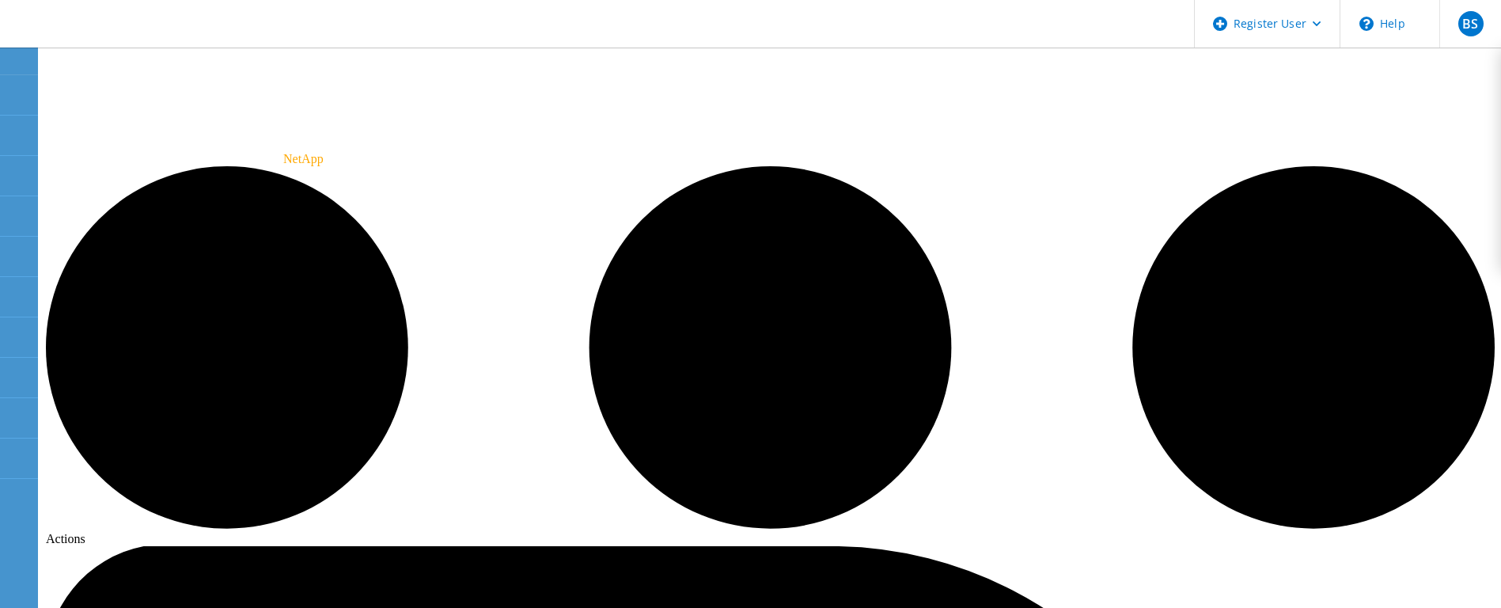
drag, startPoint x: 408, startPoint y: 306, endPoint x: 991, endPoint y: 605, distance: 654.9
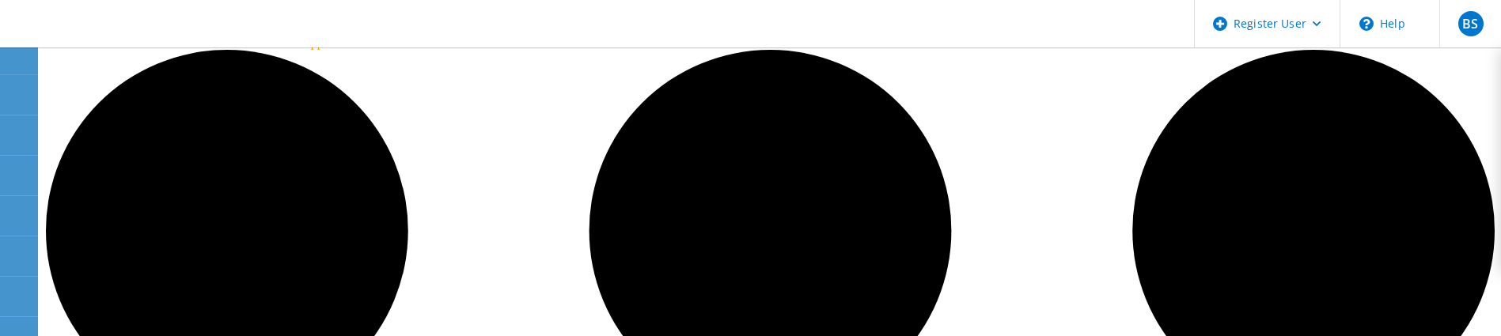
scroll to position [118, 0]
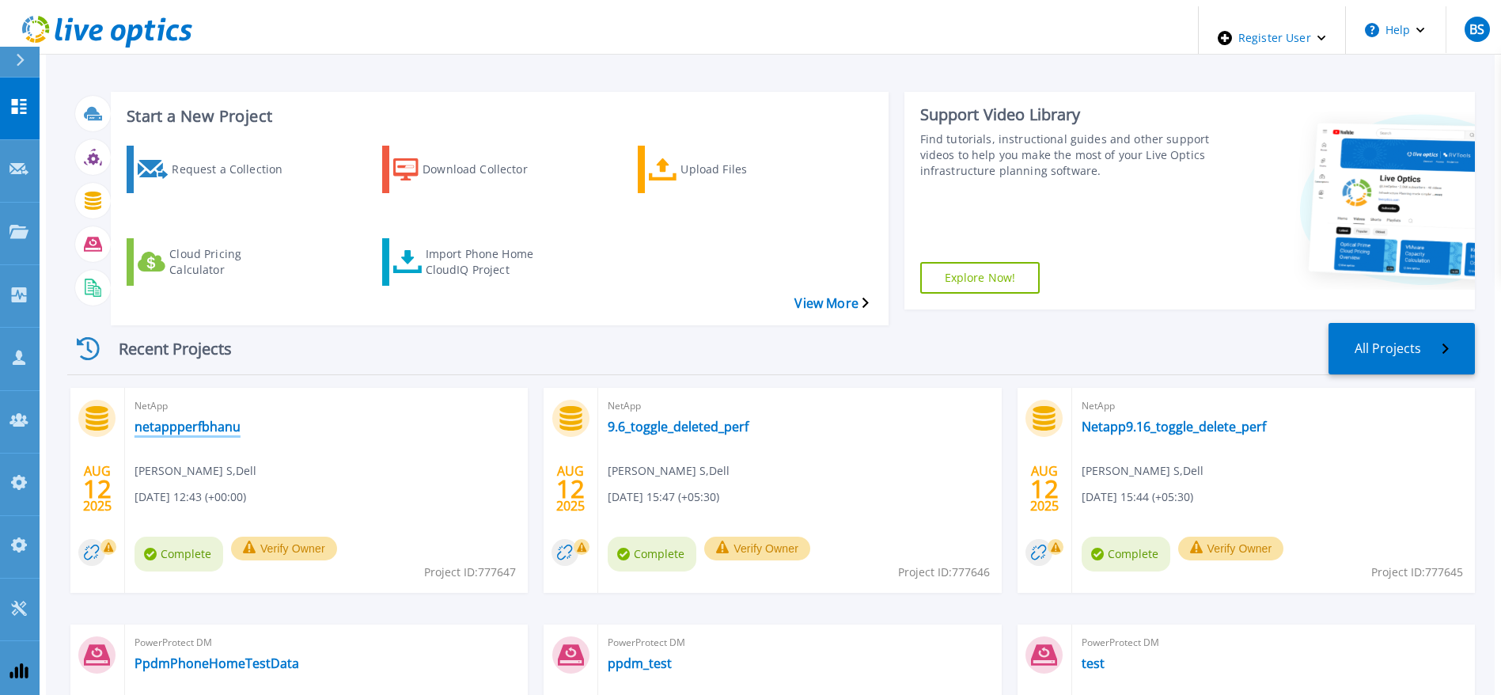
click at [151, 419] on link "netappperfbhanu" at bounding box center [188, 427] width 106 height 16
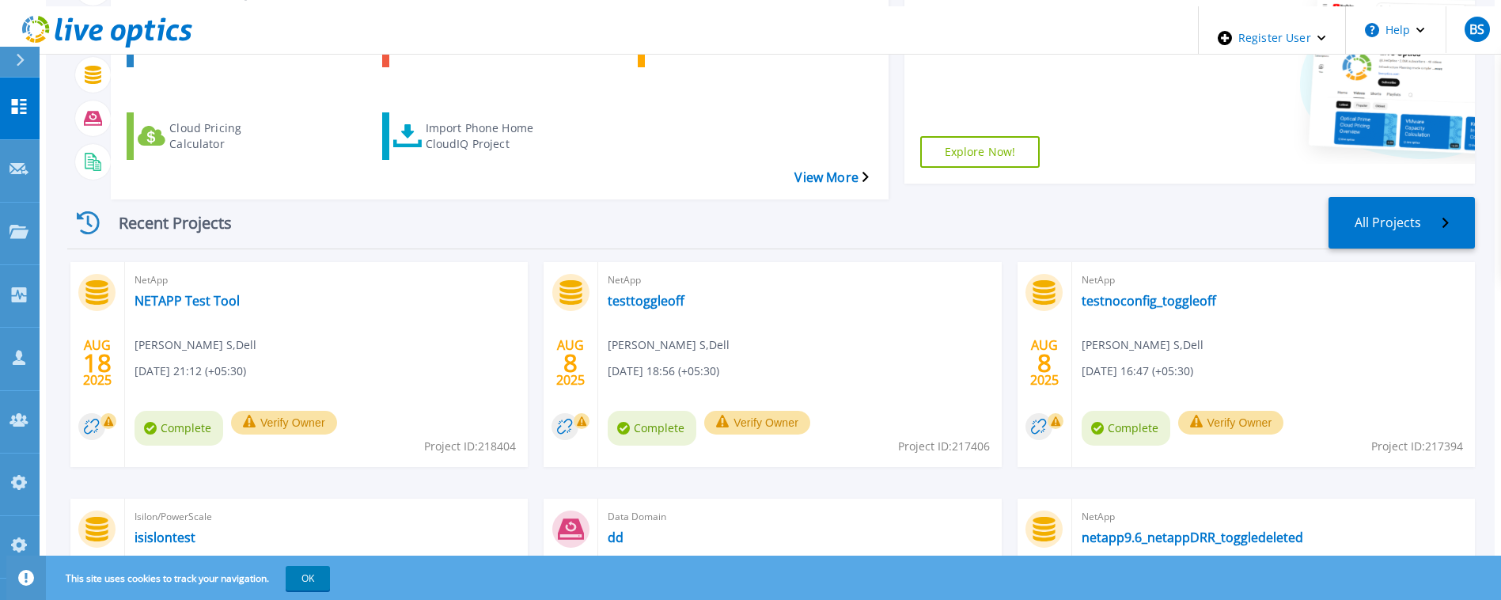
scroll to position [277, 0]
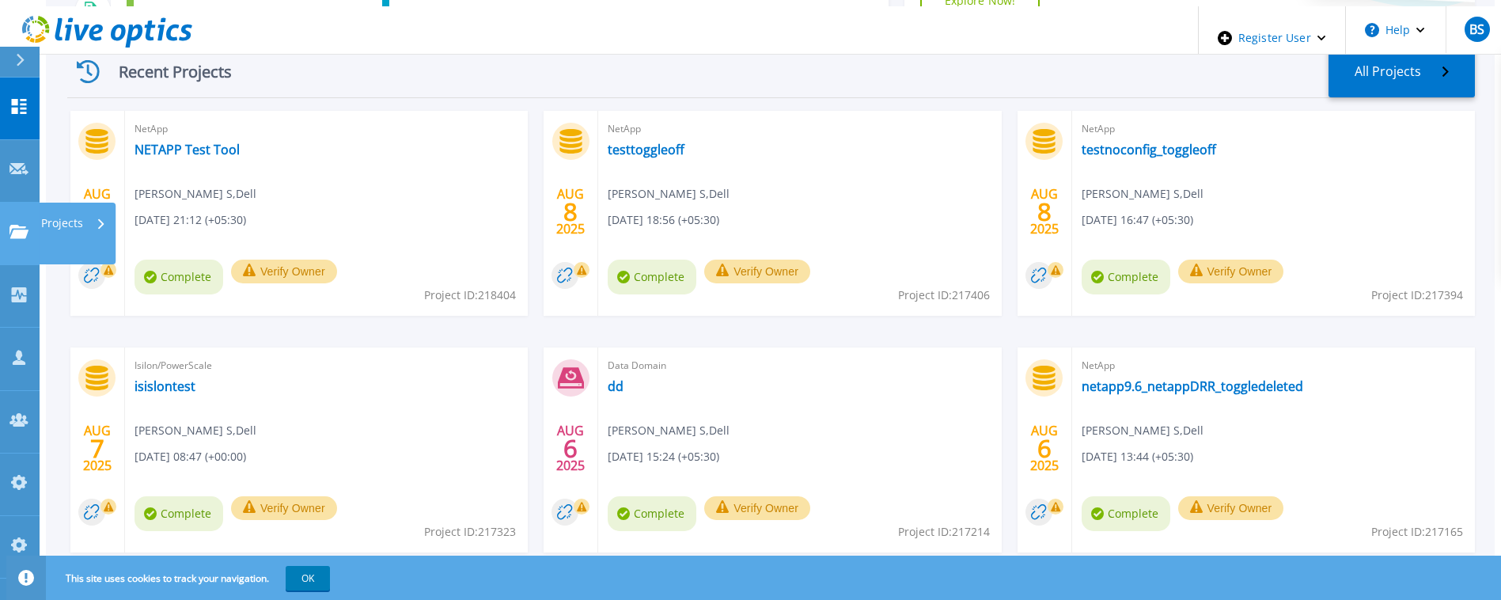
click at [8, 203] on link "Projects Projects" at bounding box center [20, 234] width 40 height 63
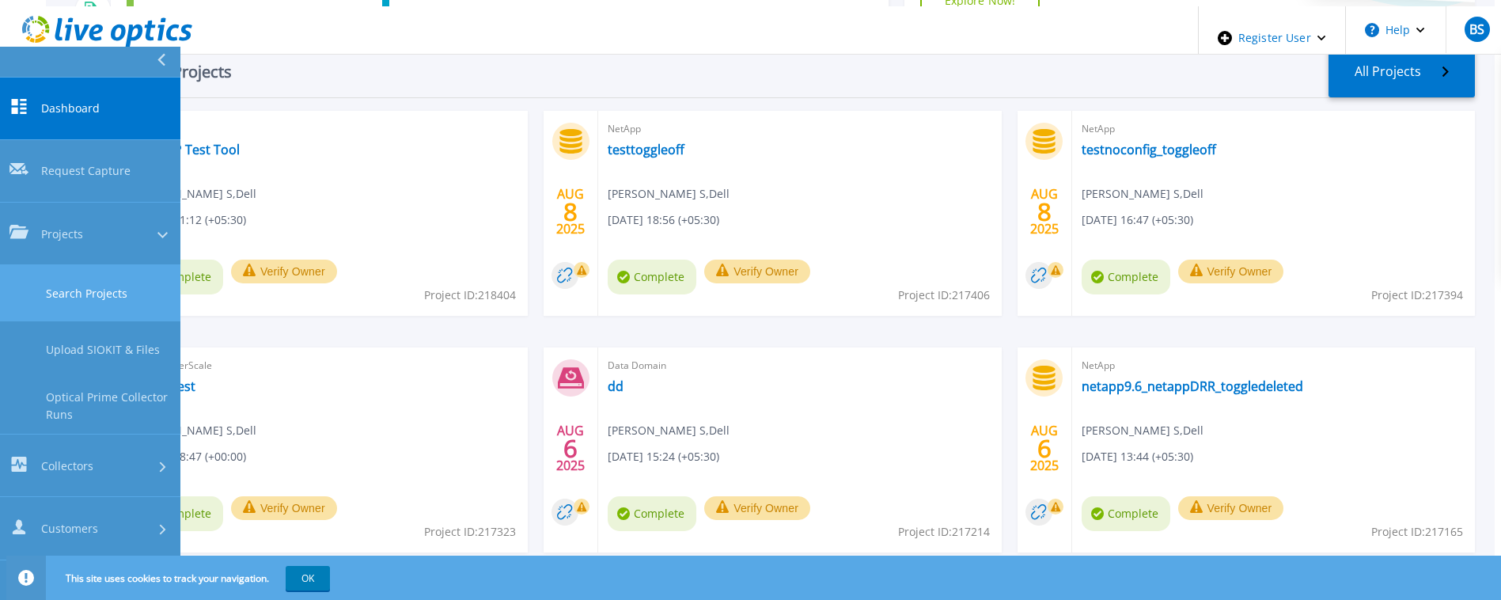
click at [40, 265] on link "Search Projects" at bounding box center [90, 293] width 180 height 56
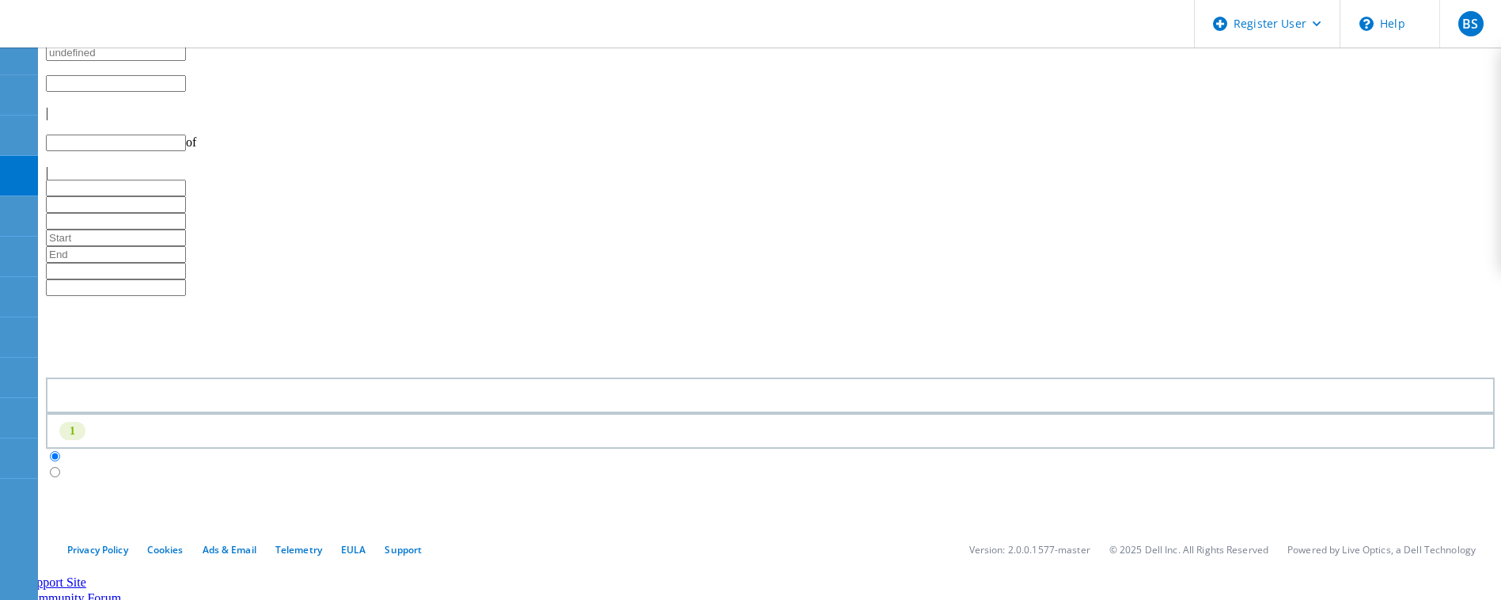
type input "1"
